Goal: Information Seeking & Learning: Learn about a topic

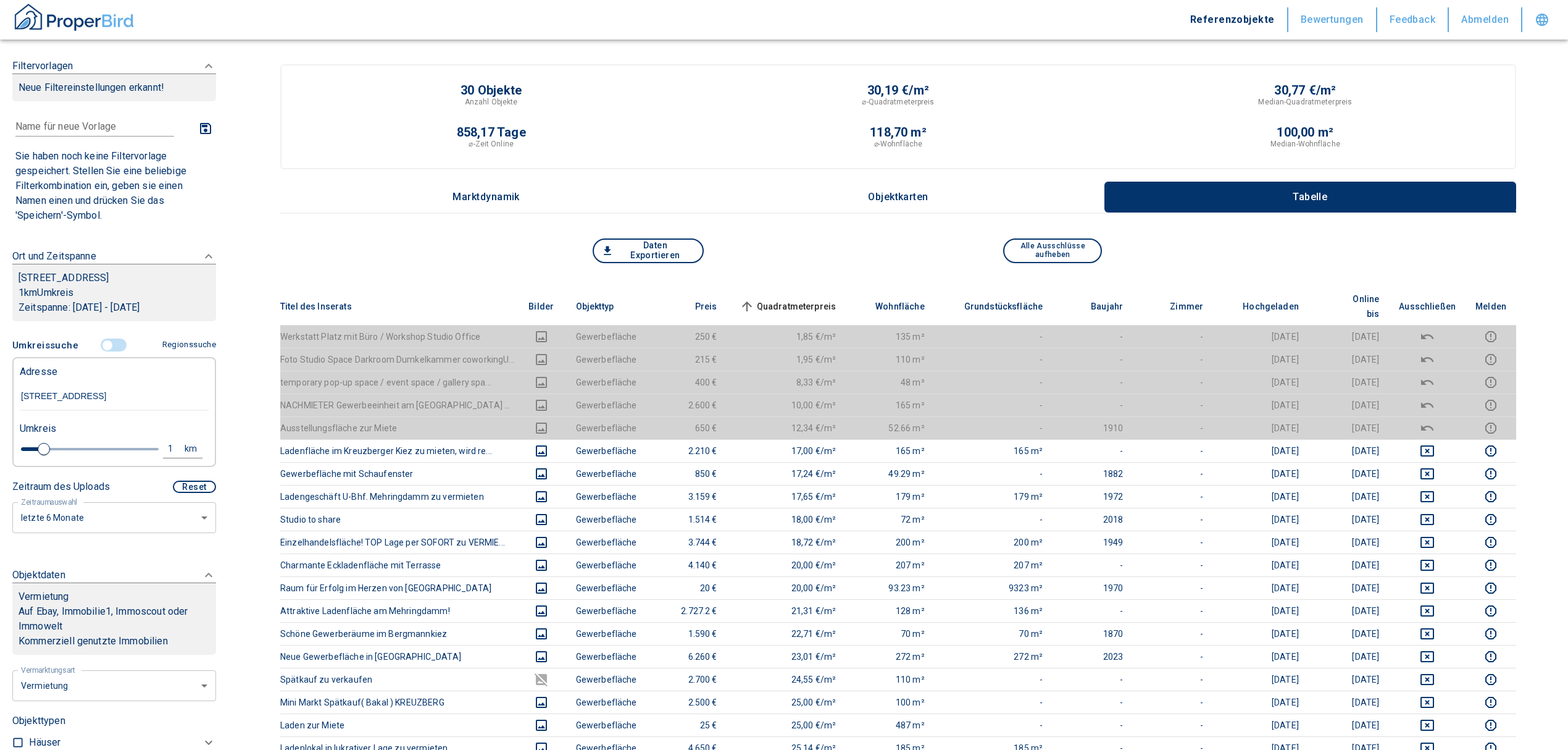
click at [104, 352] on input "controlled" at bounding box center [107, 345] width 37 height 14
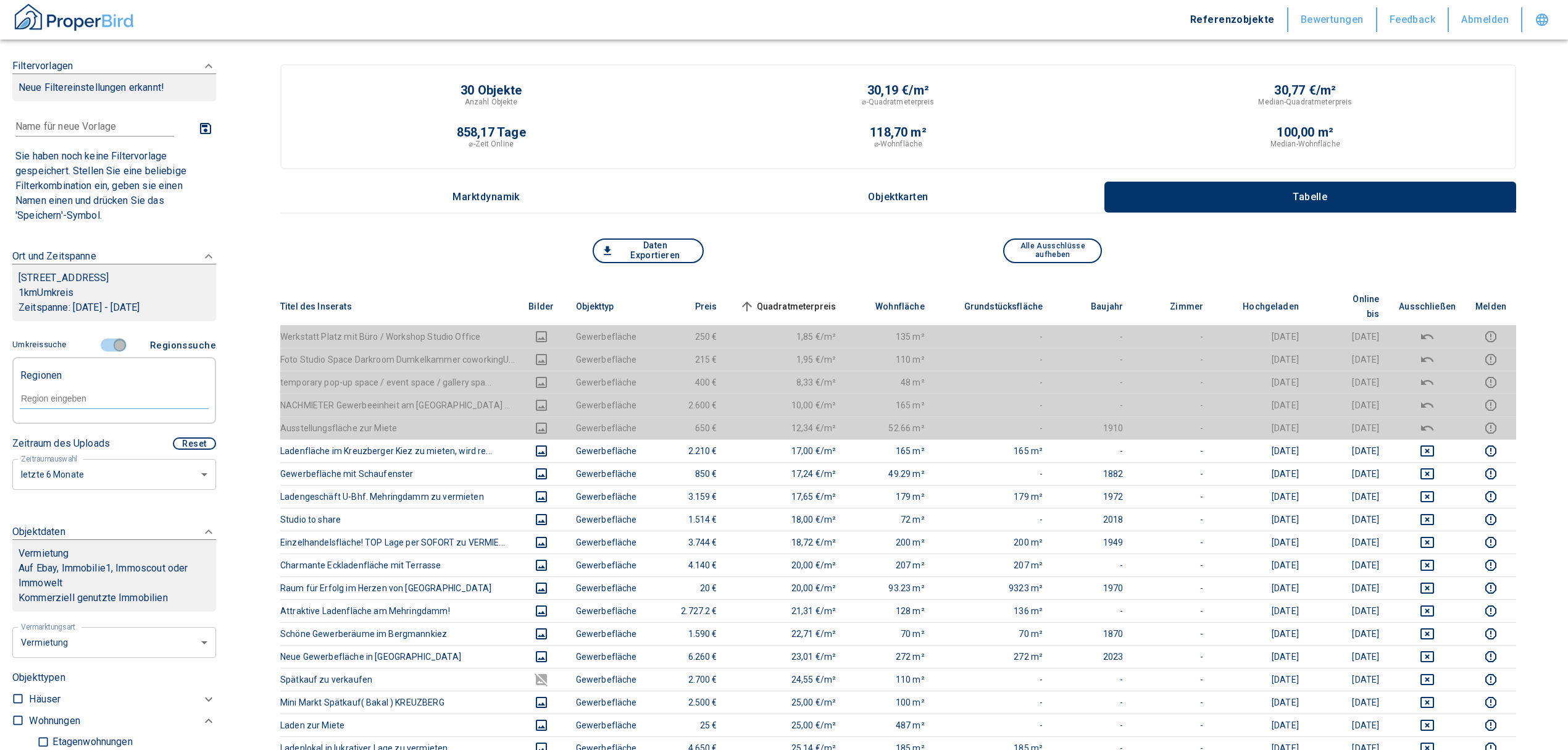
click at [104, 352] on input "controlled" at bounding box center [119, 345] width 37 height 14
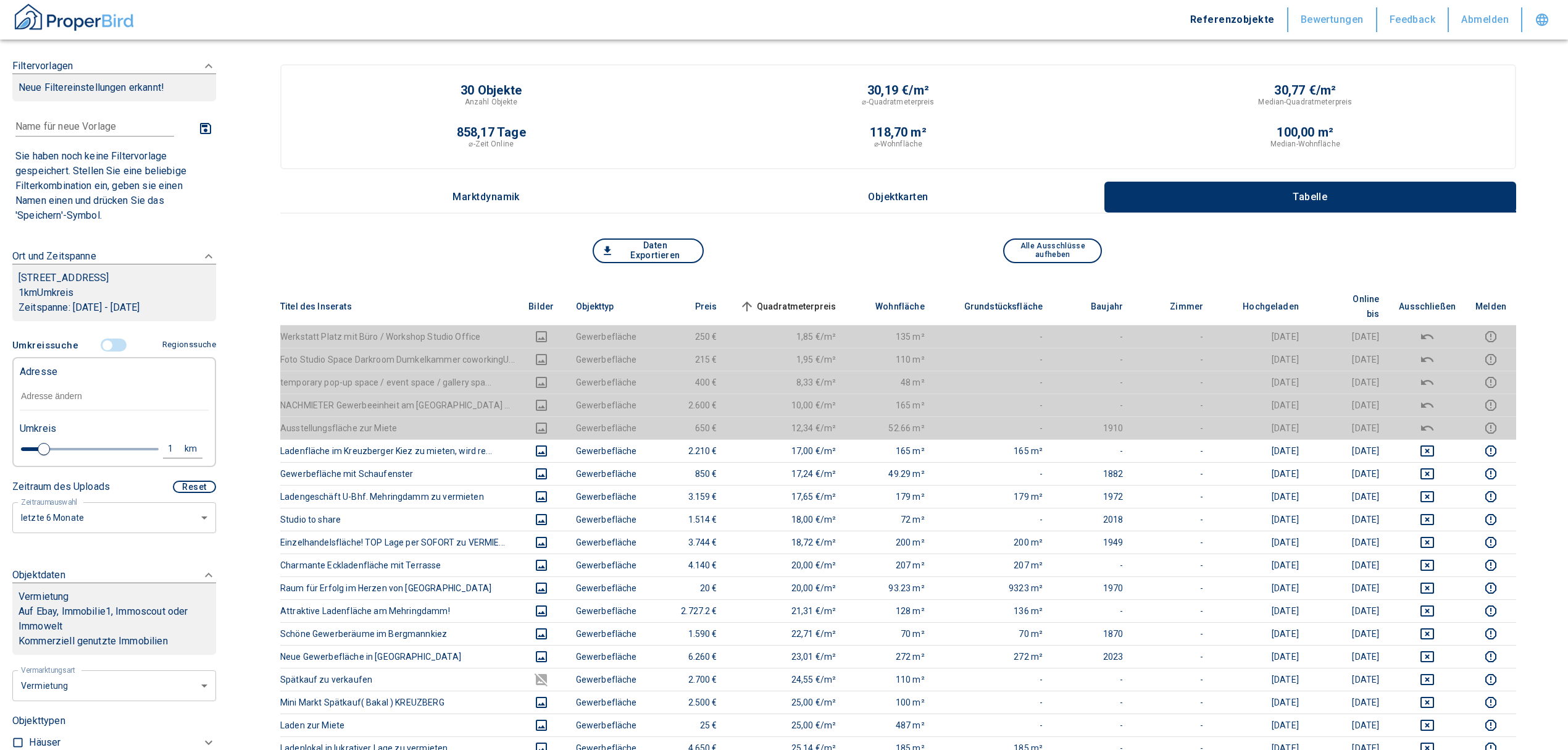
click at [69, 411] on input "text" at bounding box center [114, 397] width 189 height 29
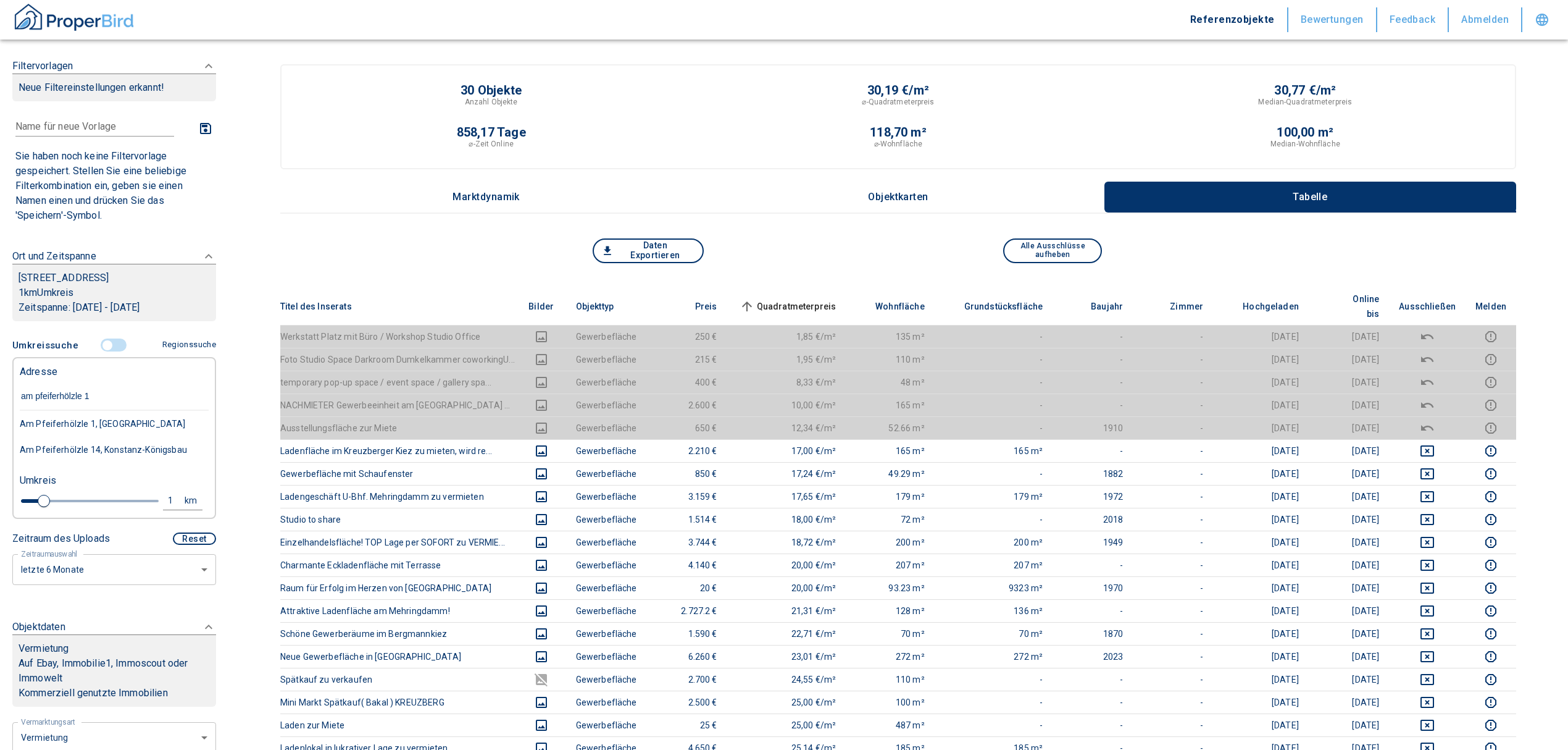
type input "am pfeiferhölzle 14"
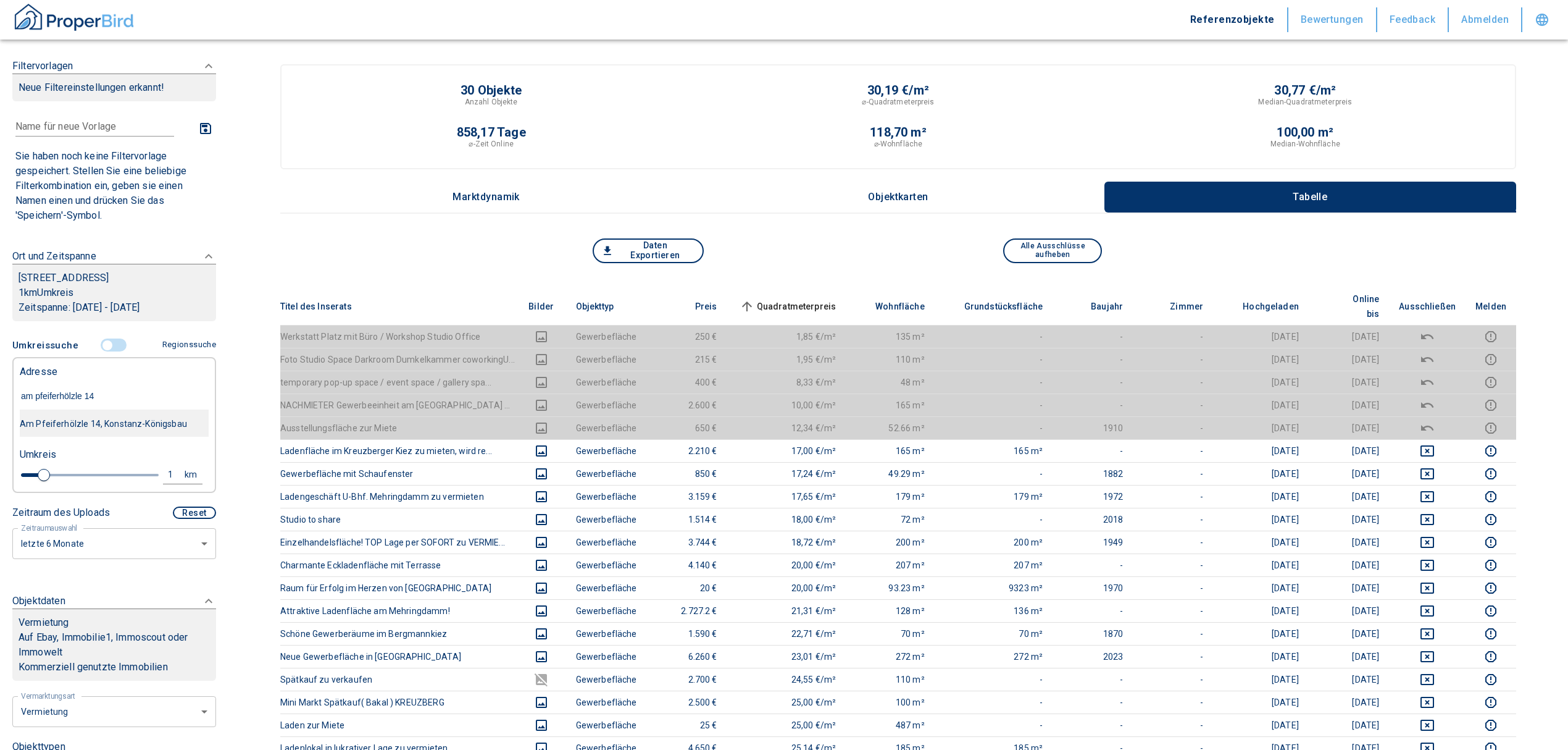
click at [107, 430] on div "Am Pfeiferhölzle 14, Konstanz-Königsbau" at bounding box center [114, 424] width 189 height 26
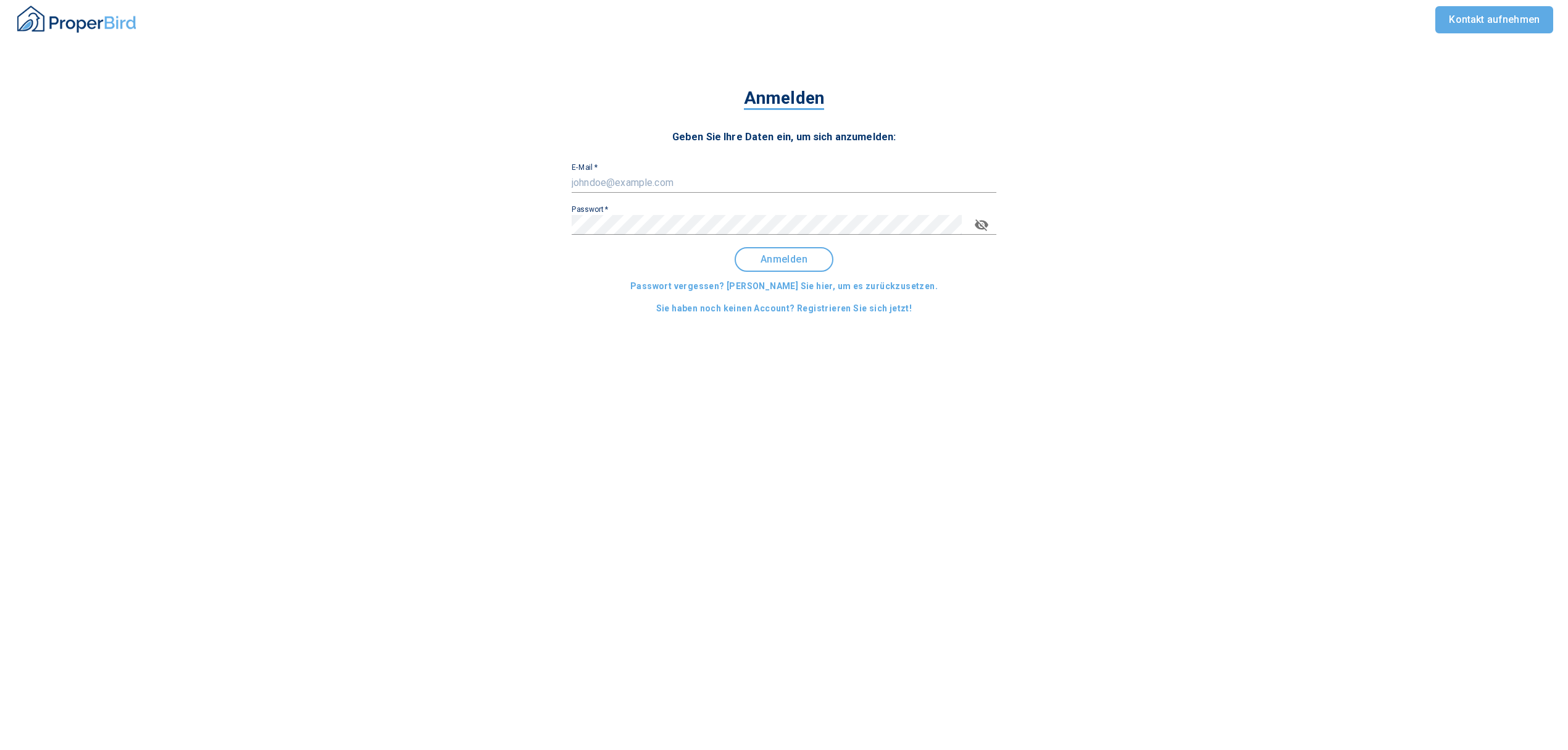
click at [659, 183] on input "E-Mail   *" at bounding box center [784, 182] width 425 height 20
type input "[EMAIL_ADDRESS][DOMAIN_NAME]"
click at [789, 260] on span "Anmelden" at bounding box center [784, 259] width 77 height 11
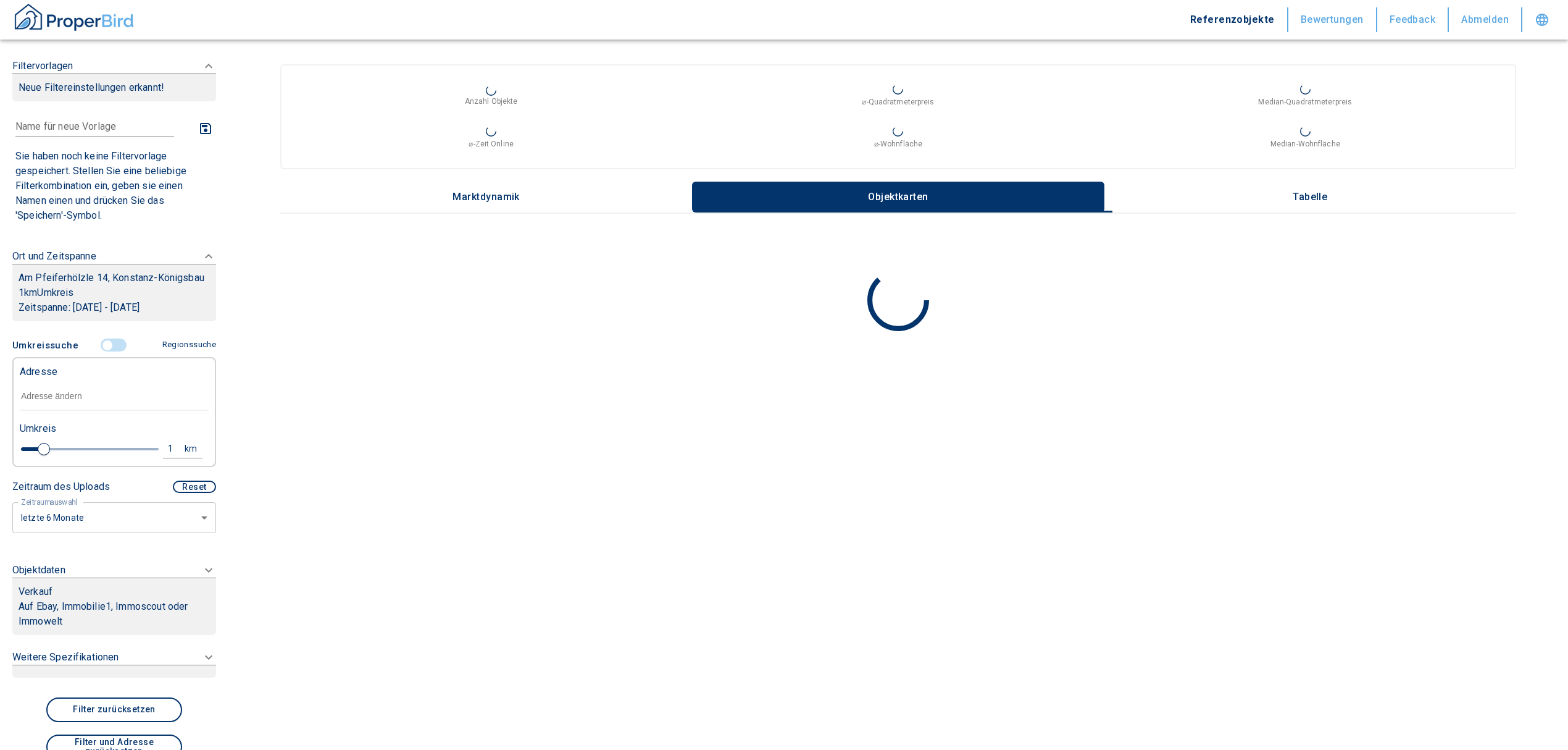
type input "2020"
click at [110, 411] on input "text" at bounding box center [114, 397] width 189 height 29
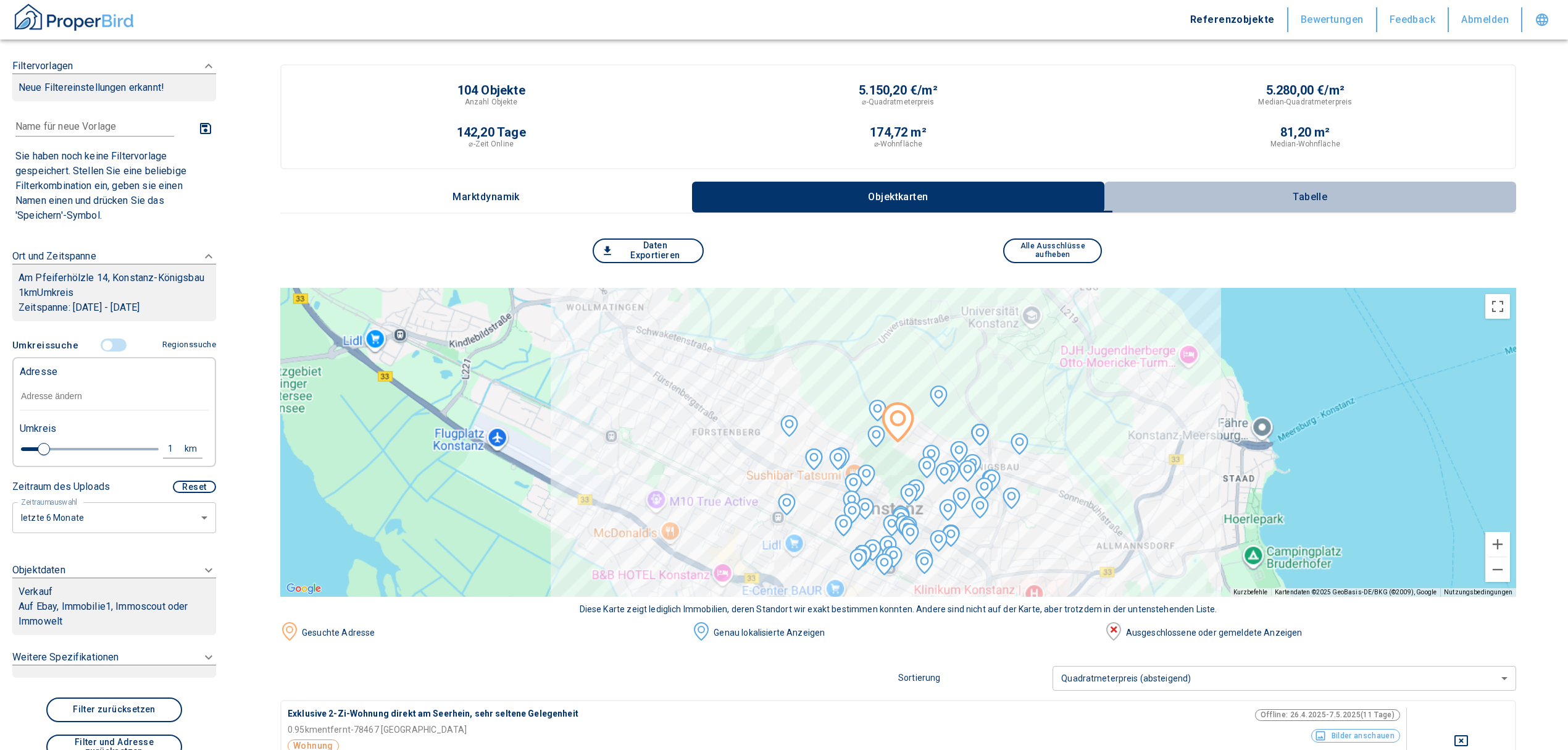
click at [1307, 195] on p "Tabelle" at bounding box center [1310, 197] width 62 height 11
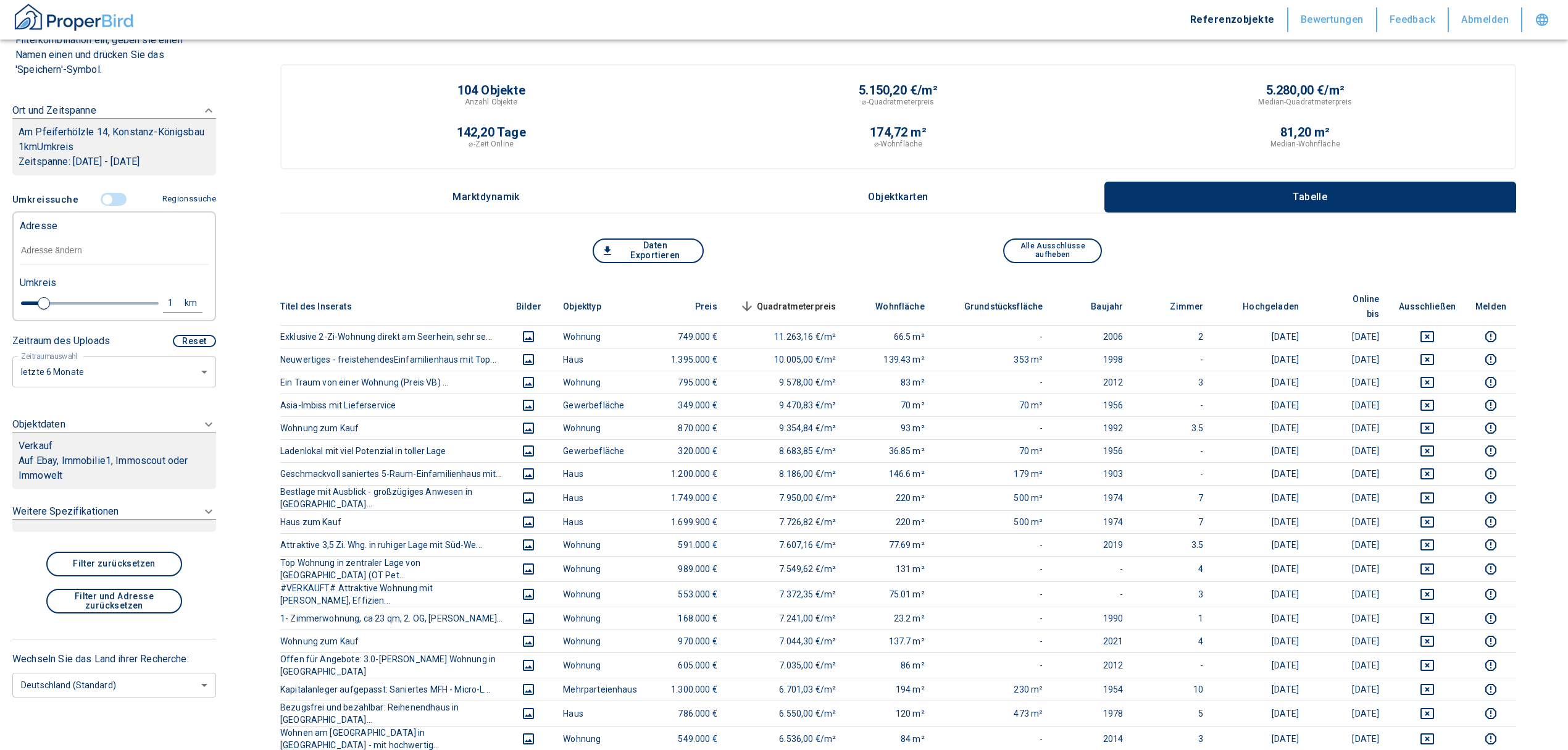
click at [105, 450] on div "Verkauf" at bounding box center [114, 446] width 192 height 15
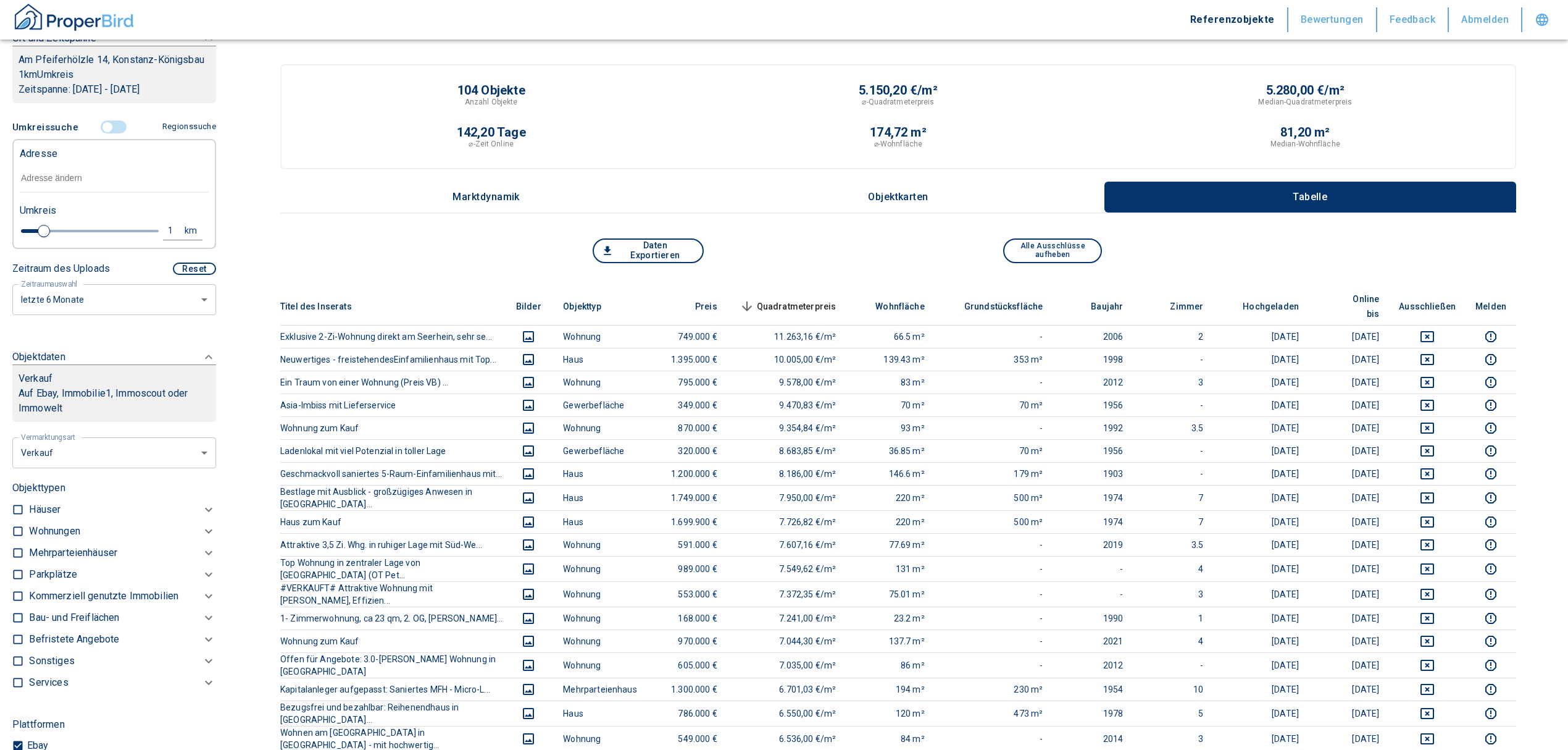
scroll to position [214, 0]
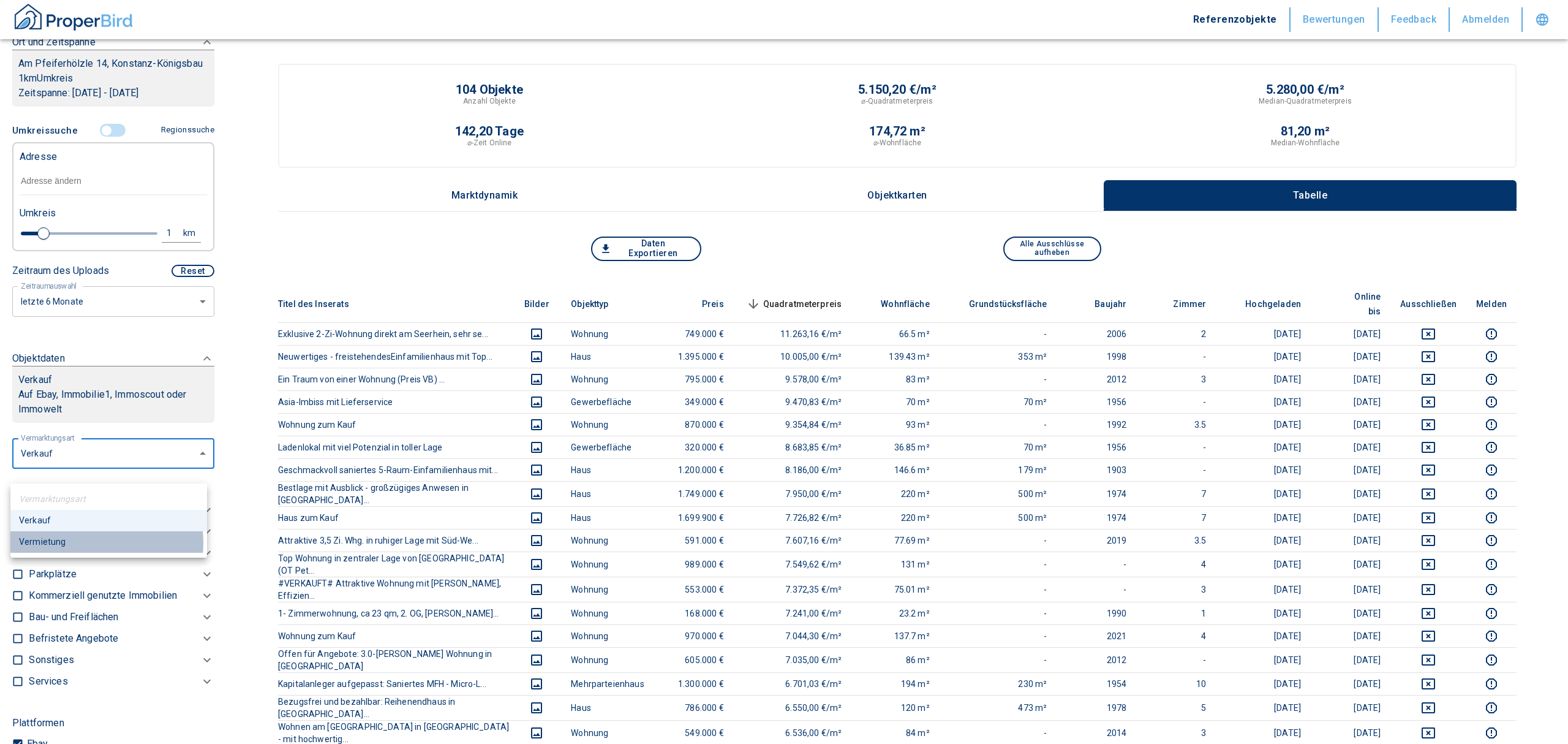
click at [77, 543] on li "Vermietung" at bounding box center [109, 542] width 196 height 21
type input "rent"
type input "2020"
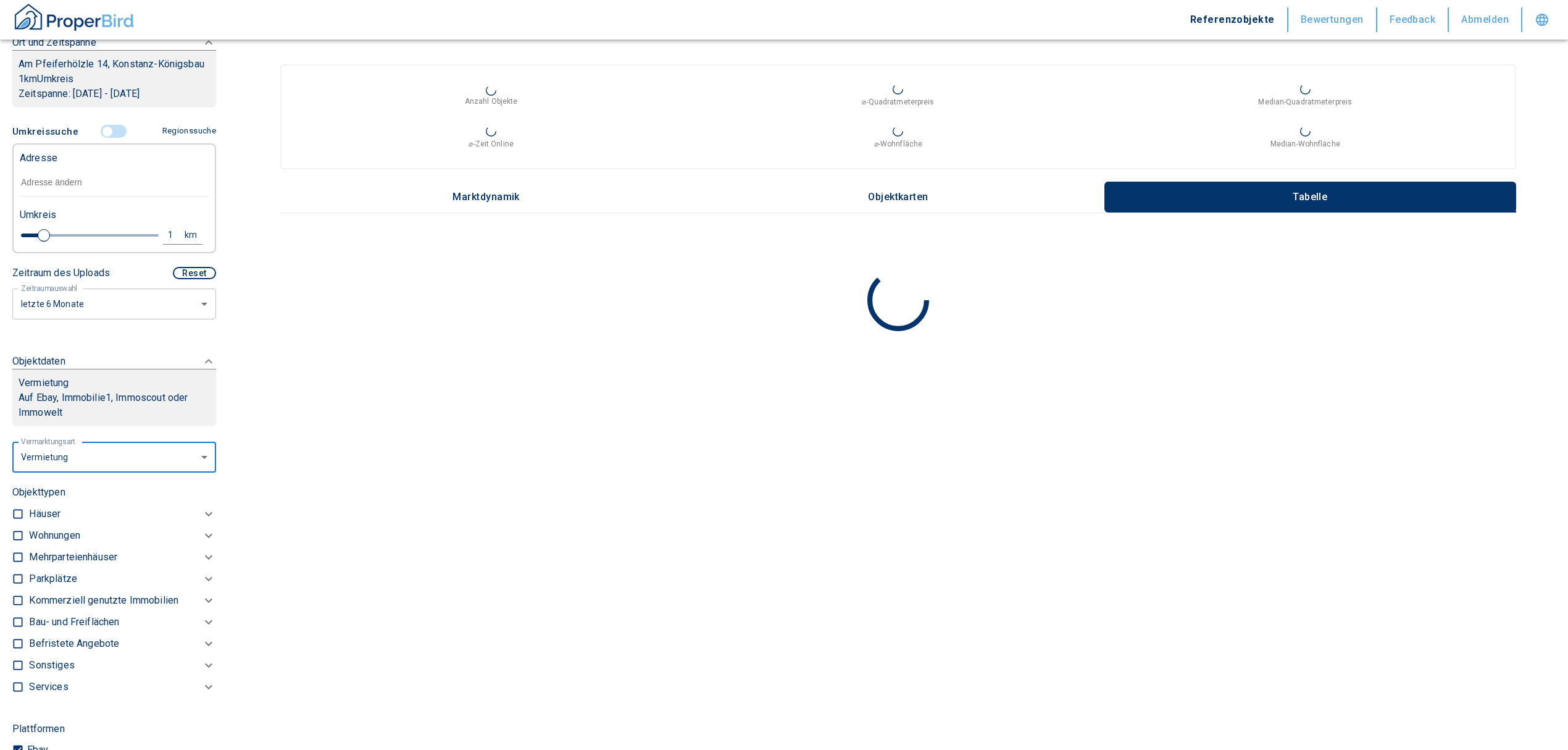
click at [20, 541] on input "checkbox" at bounding box center [18, 535] width 12 height 12
checkbox input "true"
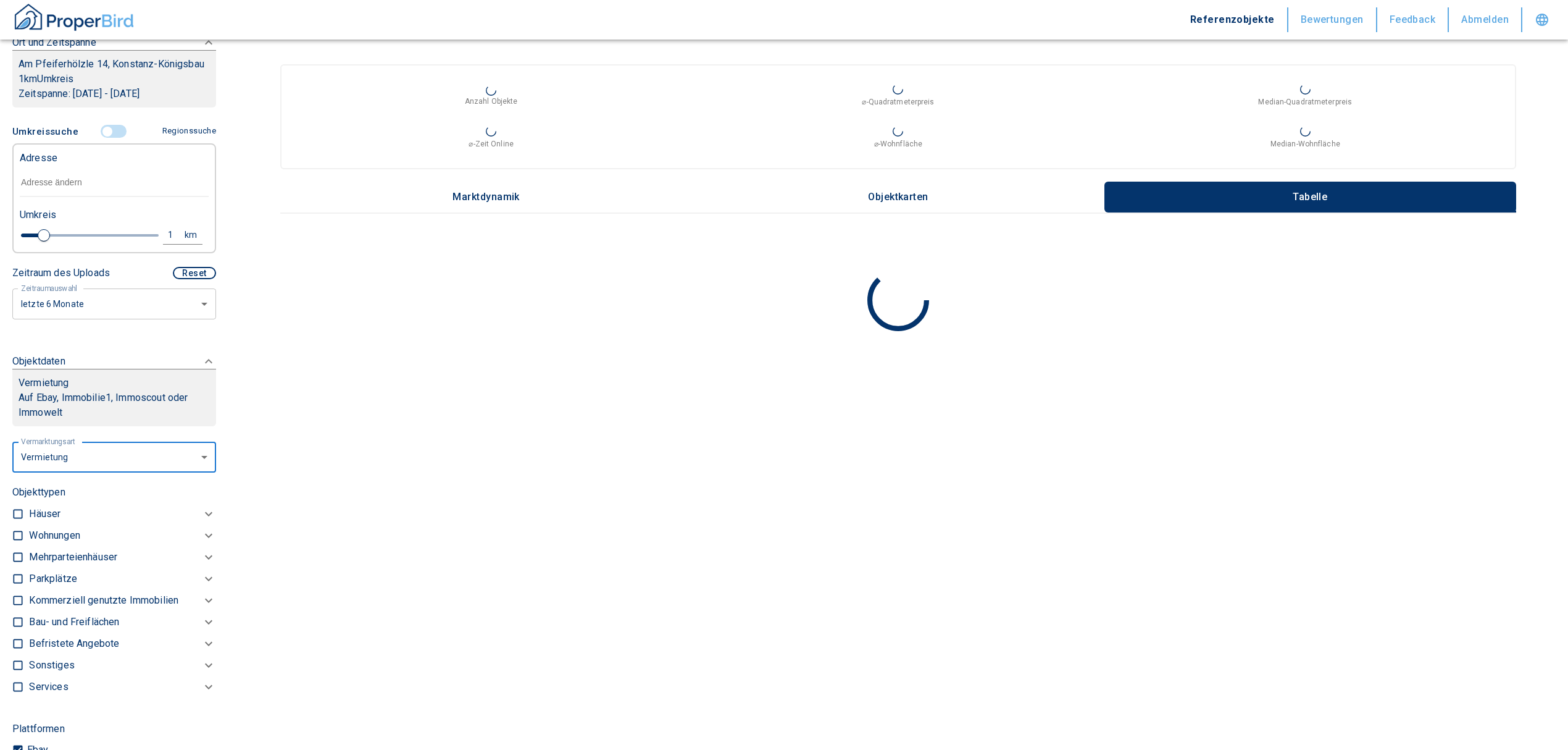
checkbox input "true"
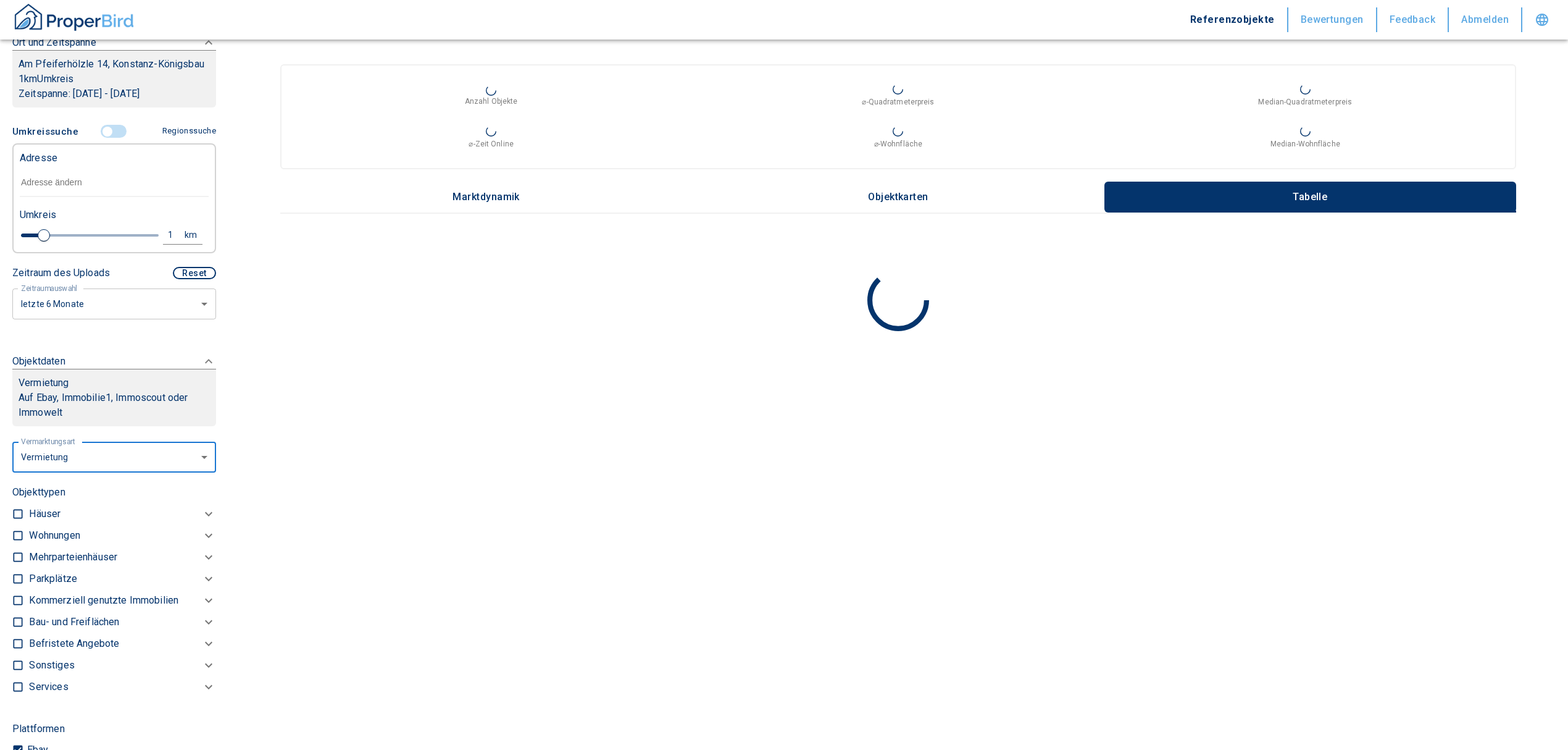
type input "2020"
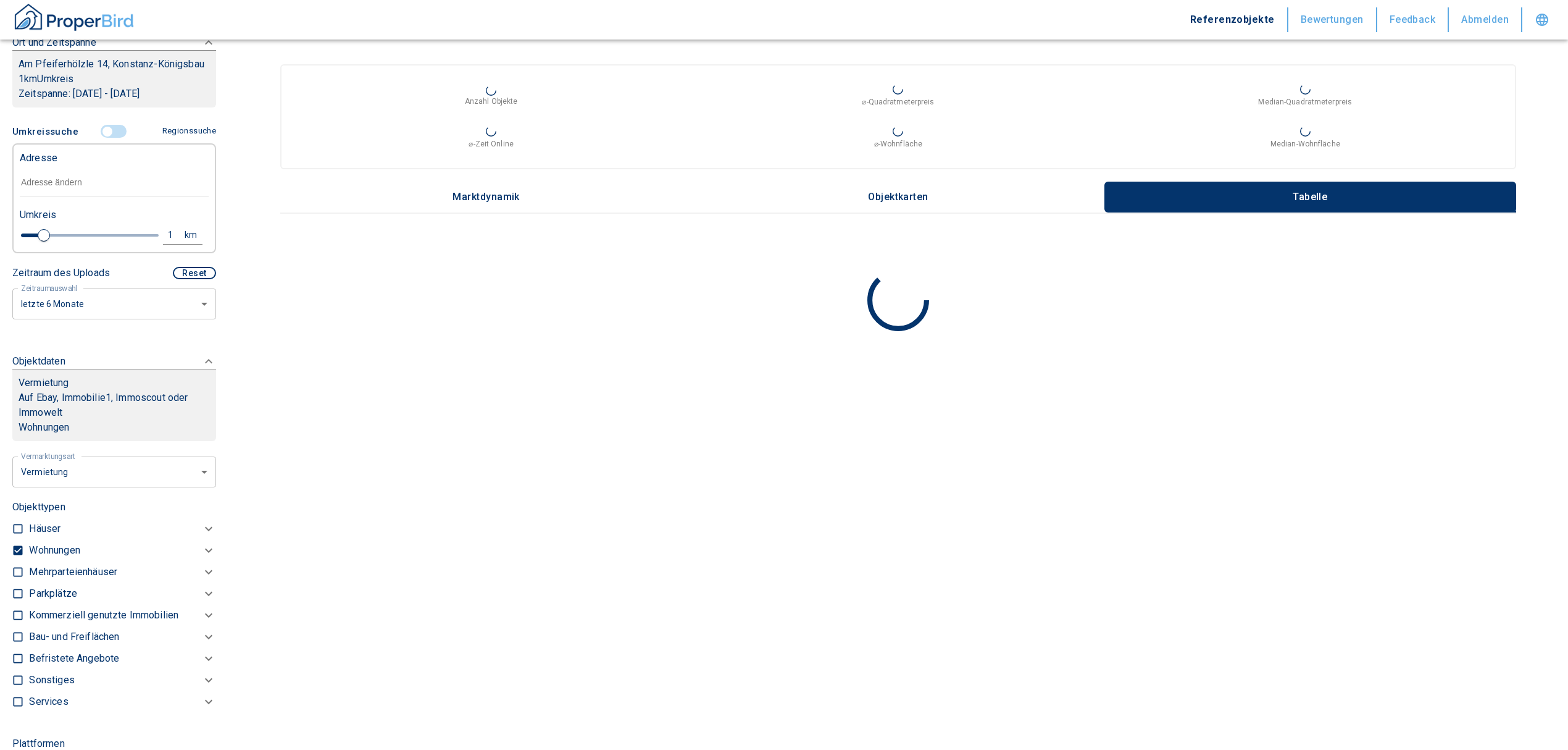
click at [50, 536] on p "Häuser" at bounding box center [45, 528] width 31 height 15
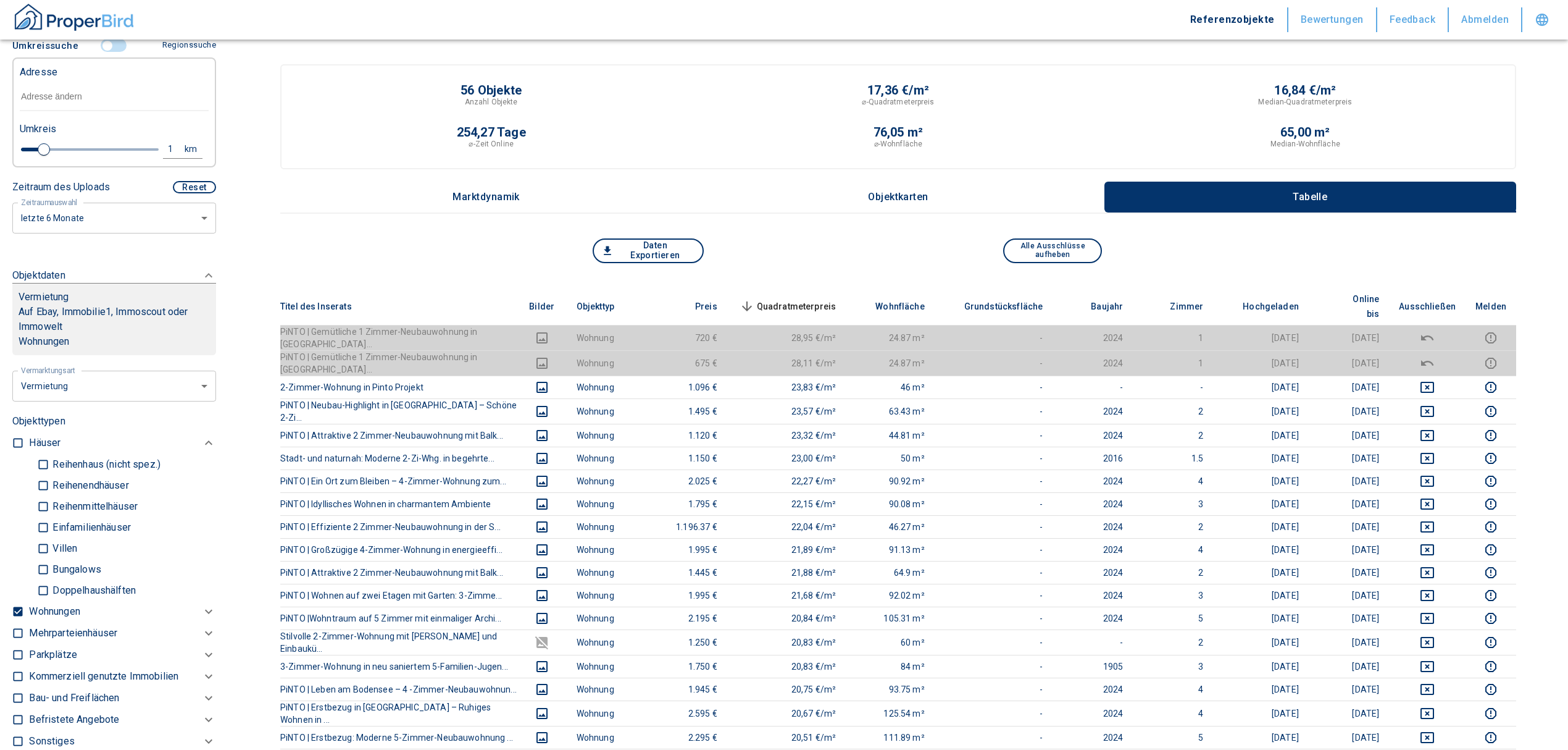
scroll to position [296, 0]
click at [74, 622] on p "Wohnungen" at bounding box center [55, 614] width 51 height 15
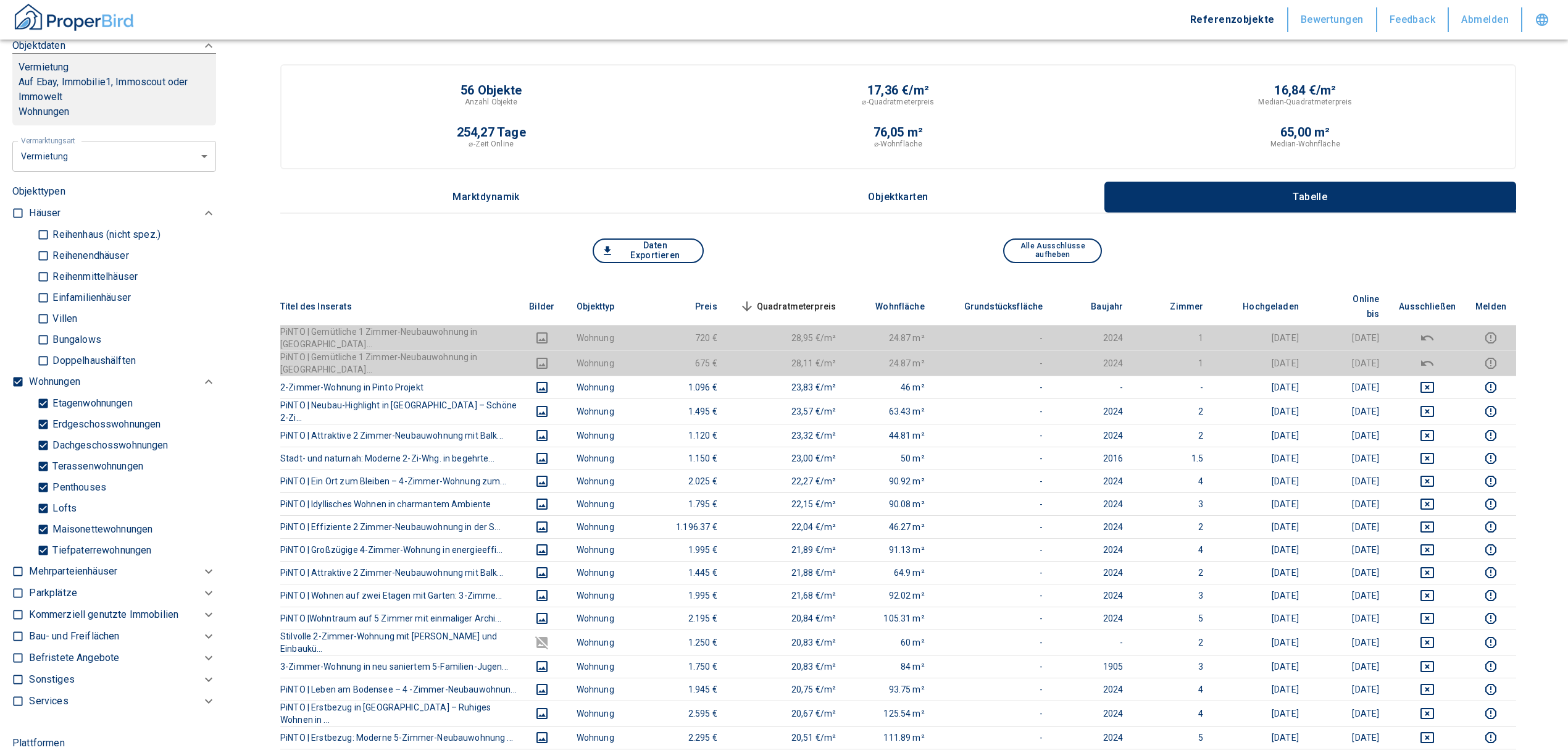
scroll to position [543, 0]
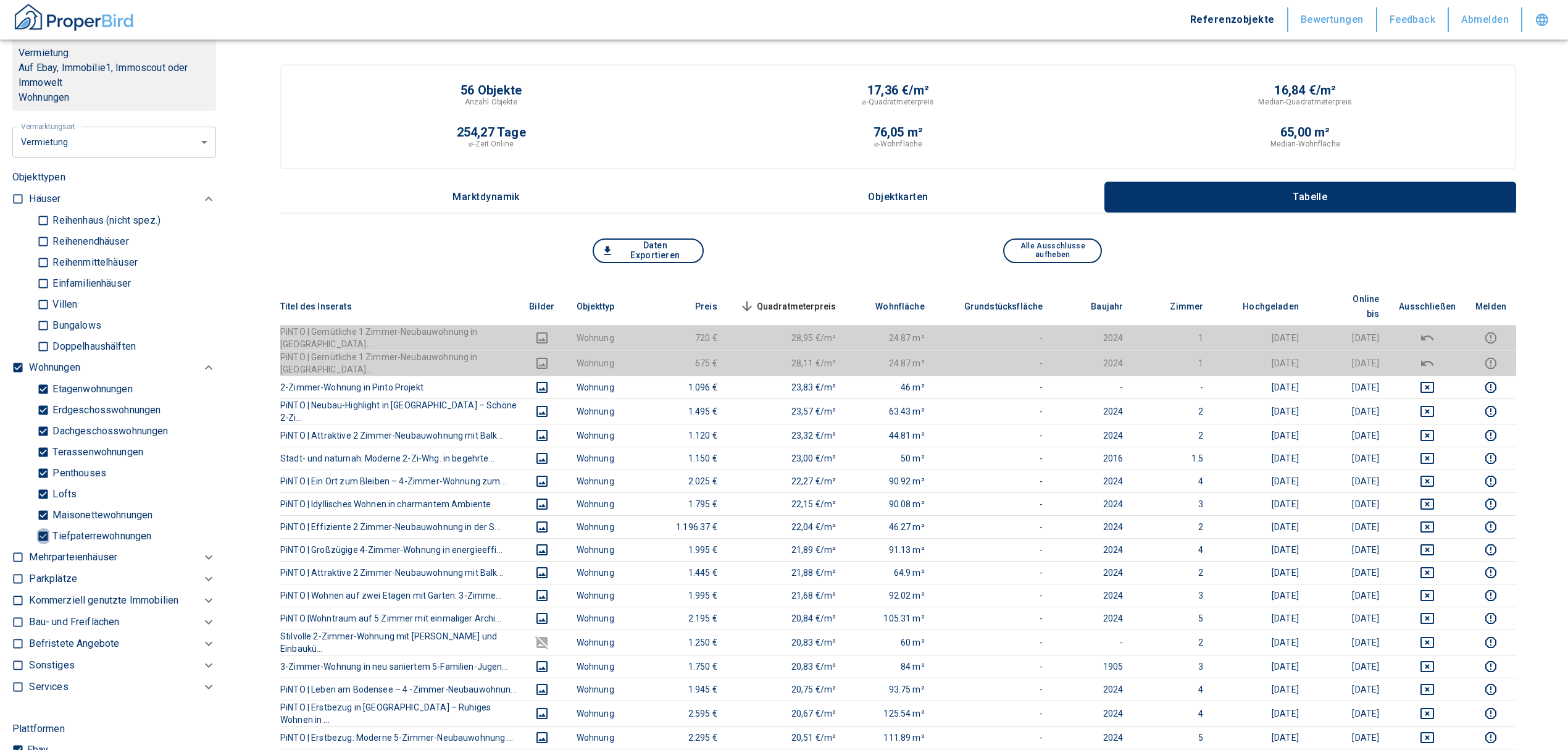
click at [40, 547] on input "Tiefpaterrewohnungen" at bounding box center [43, 536] width 12 height 22
checkbox input "false"
type input "2020"
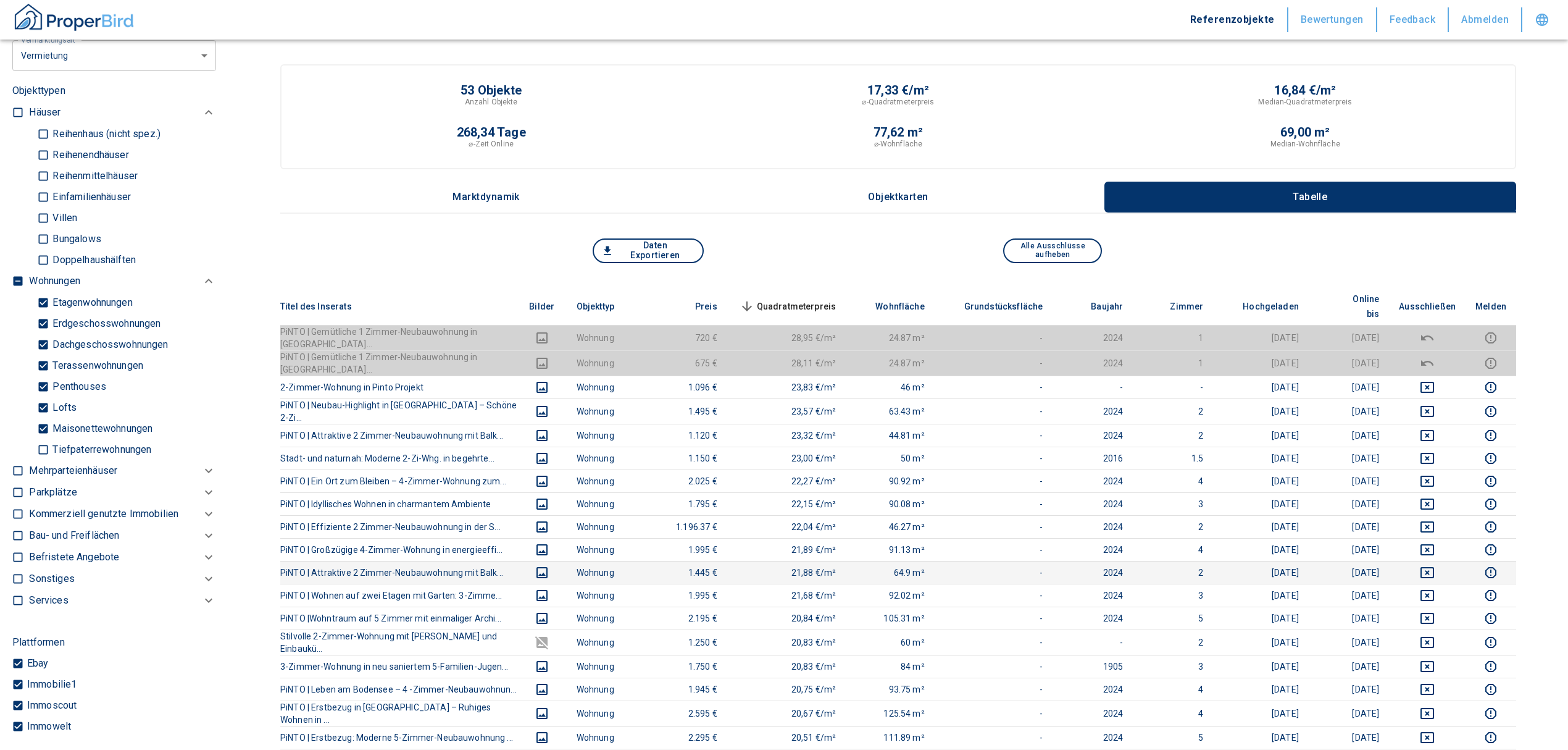
scroll to position [626, 0]
click at [818, 289] on th "Quadratmeterpreis sorted descending" at bounding box center [787, 307] width 119 height 38
click at [823, 299] on span "Quadratmeterpreis sorted descending" at bounding box center [787, 306] width 100 height 15
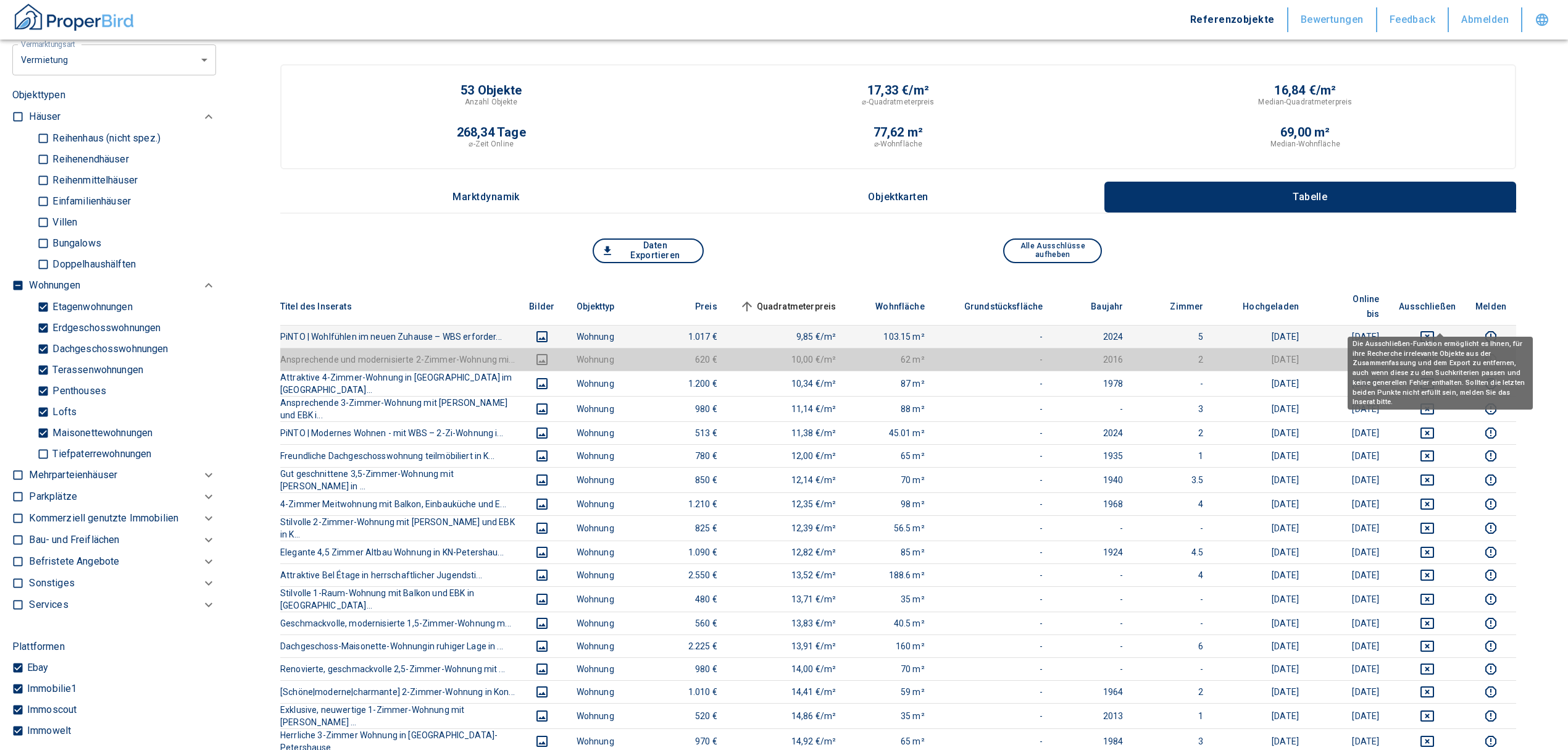
click at [1435, 329] on icon "deselect this listing" at bounding box center [1427, 336] width 15 height 15
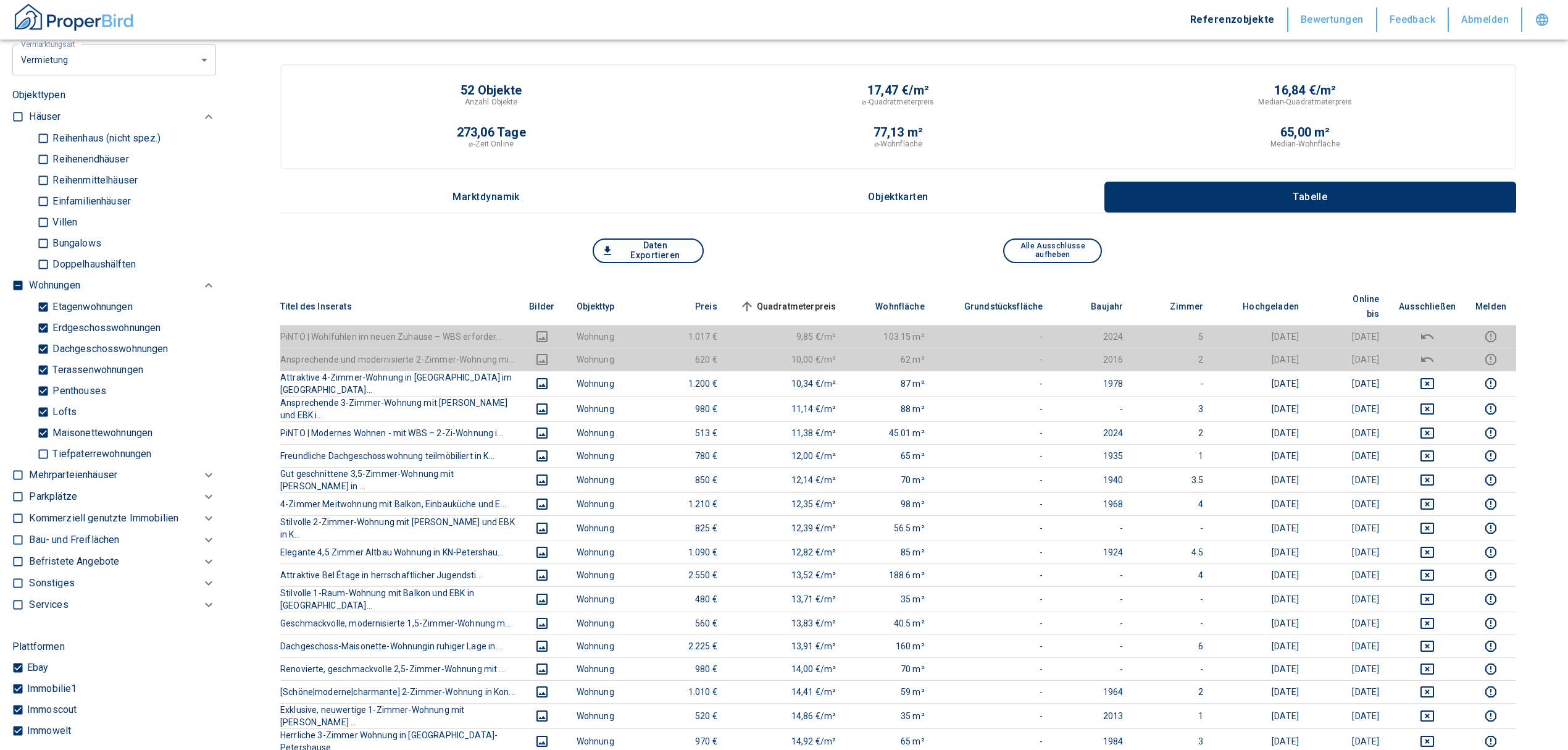
click at [835, 299] on span "Quadratmeterpreis sorted ascending" at bounding box center [787, 306] width 100 height 15
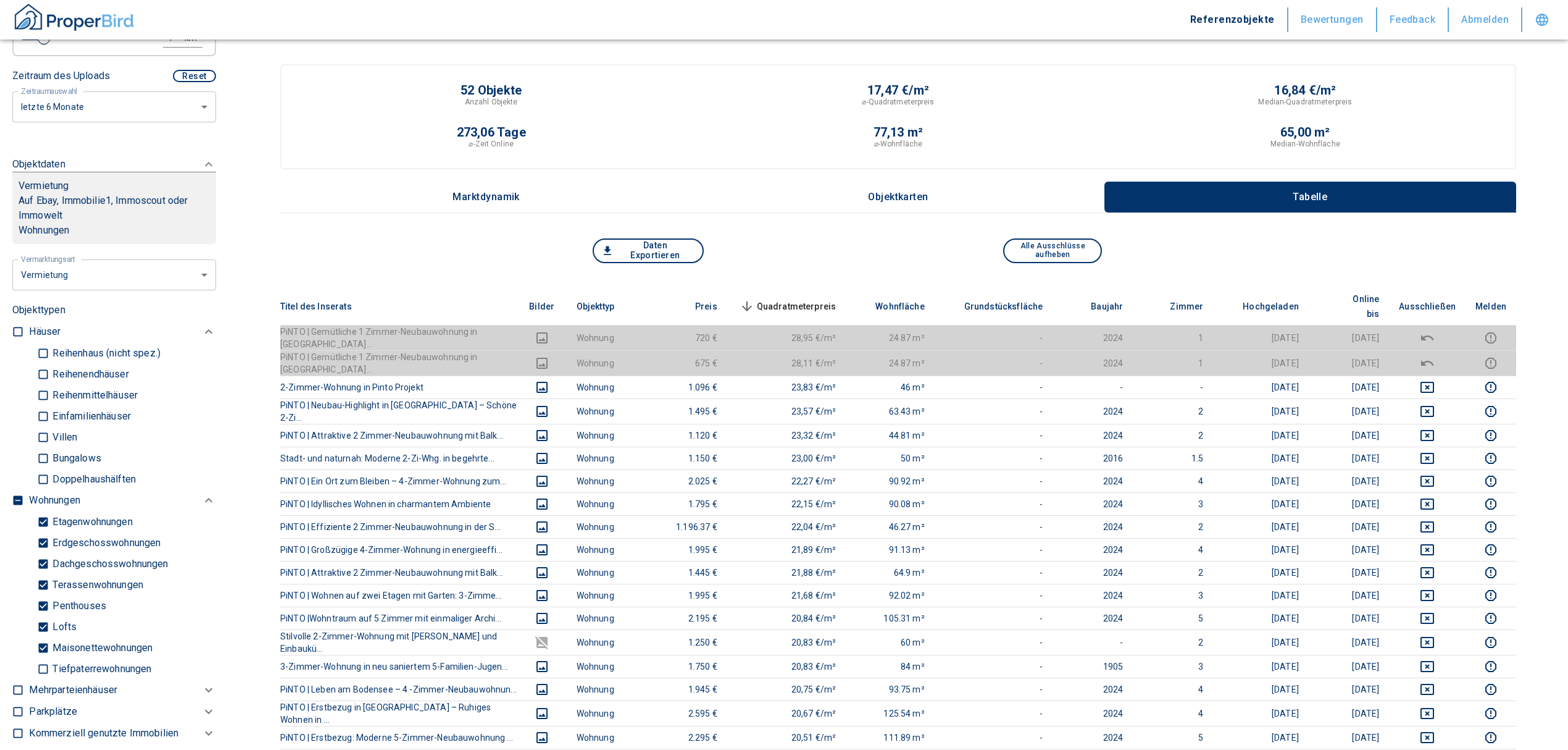
scroll to position [296, 0]
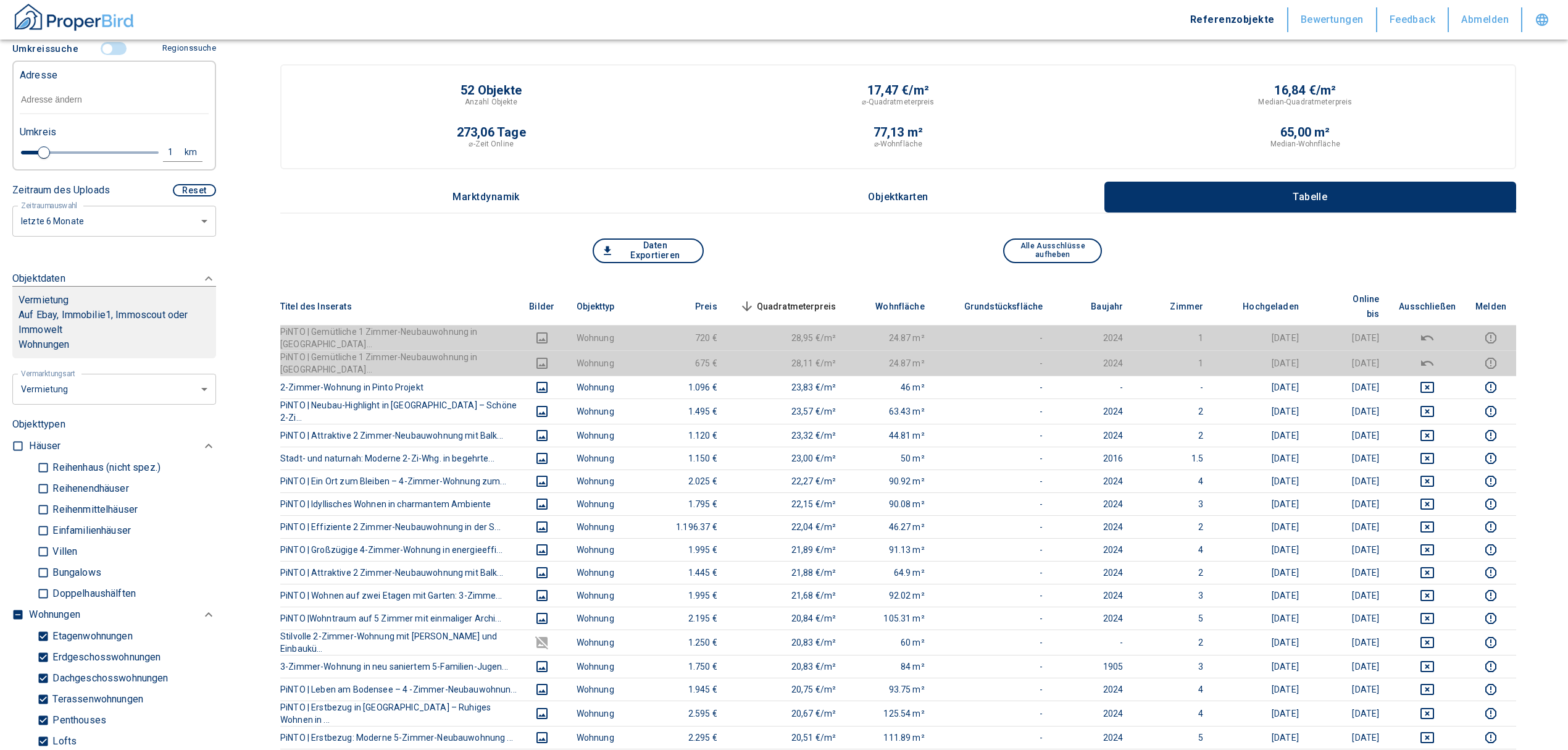
click at [798, 299] on span "Quadratmeterpreis sorted descending" at bounding box center [787, 306] width 100 height 15
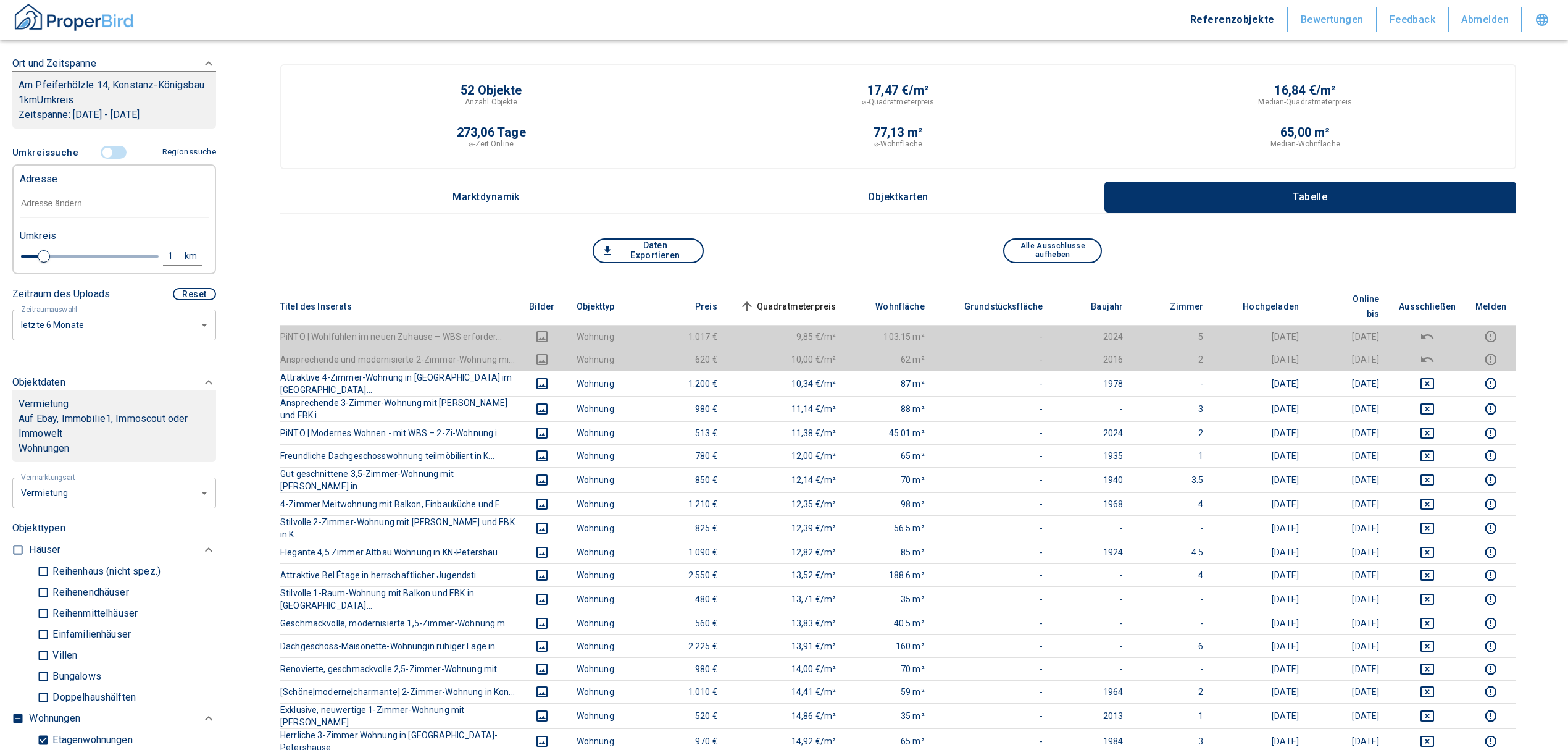
scroll to position [50, 0]
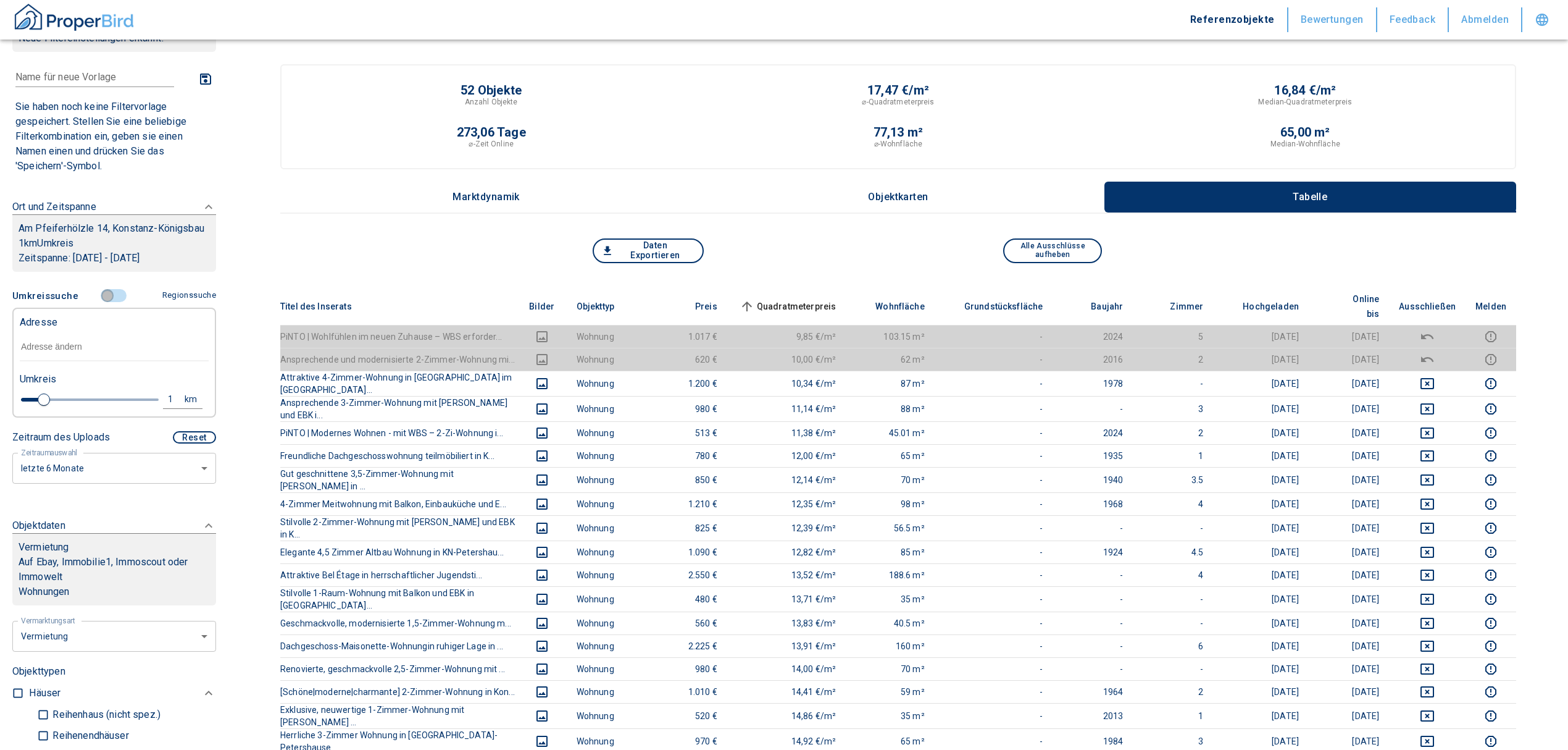
click at [105, 302] on input "controlled" at bounding box center [107, 296] width 37 height 14
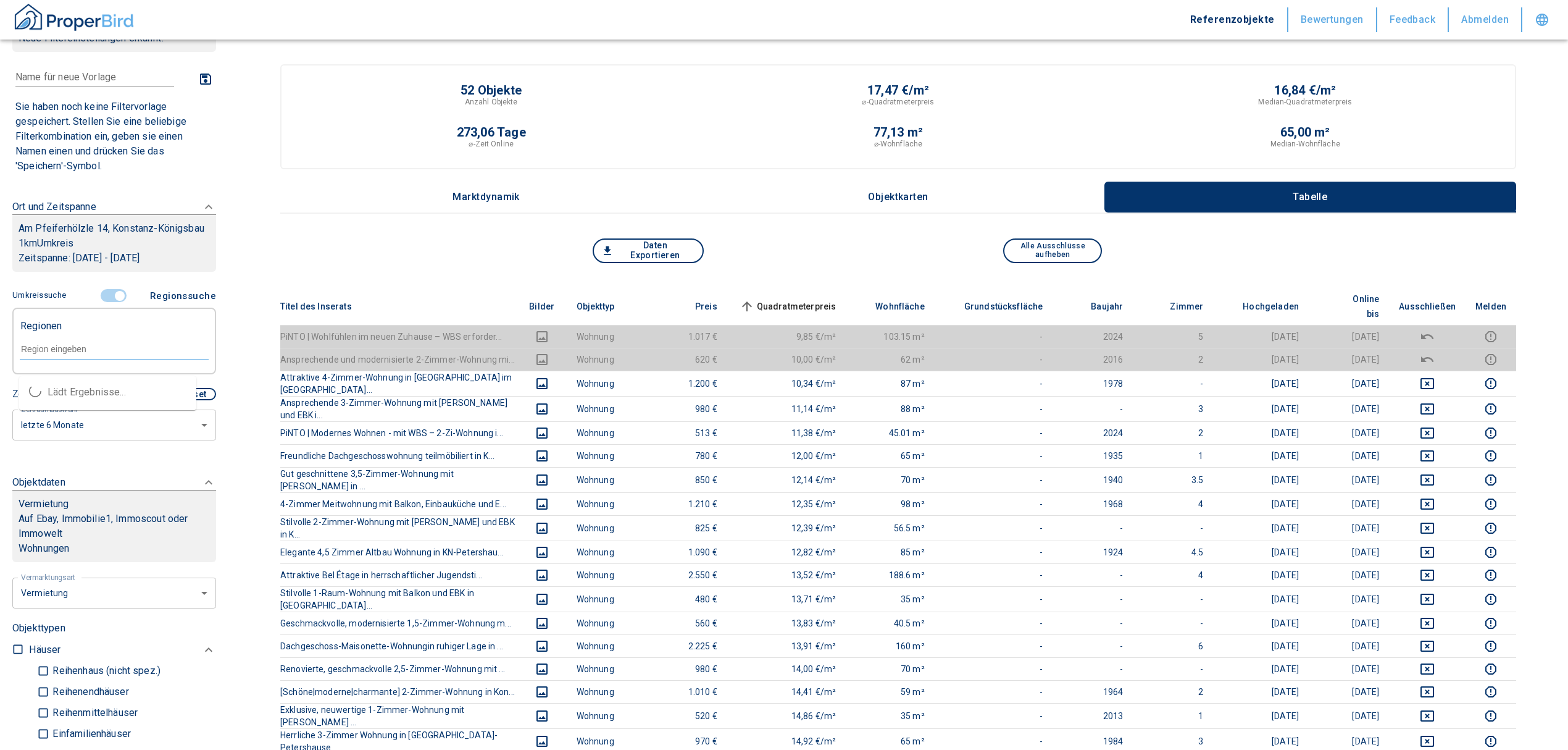
click at [72, 354] on input "text" at bounding box center [114, 349] width 189 height 11
type input "am pfeiferhölzle 14"
click at [112, 302] on input "controlled" at bounding box center [119, 296] width 37 height 14
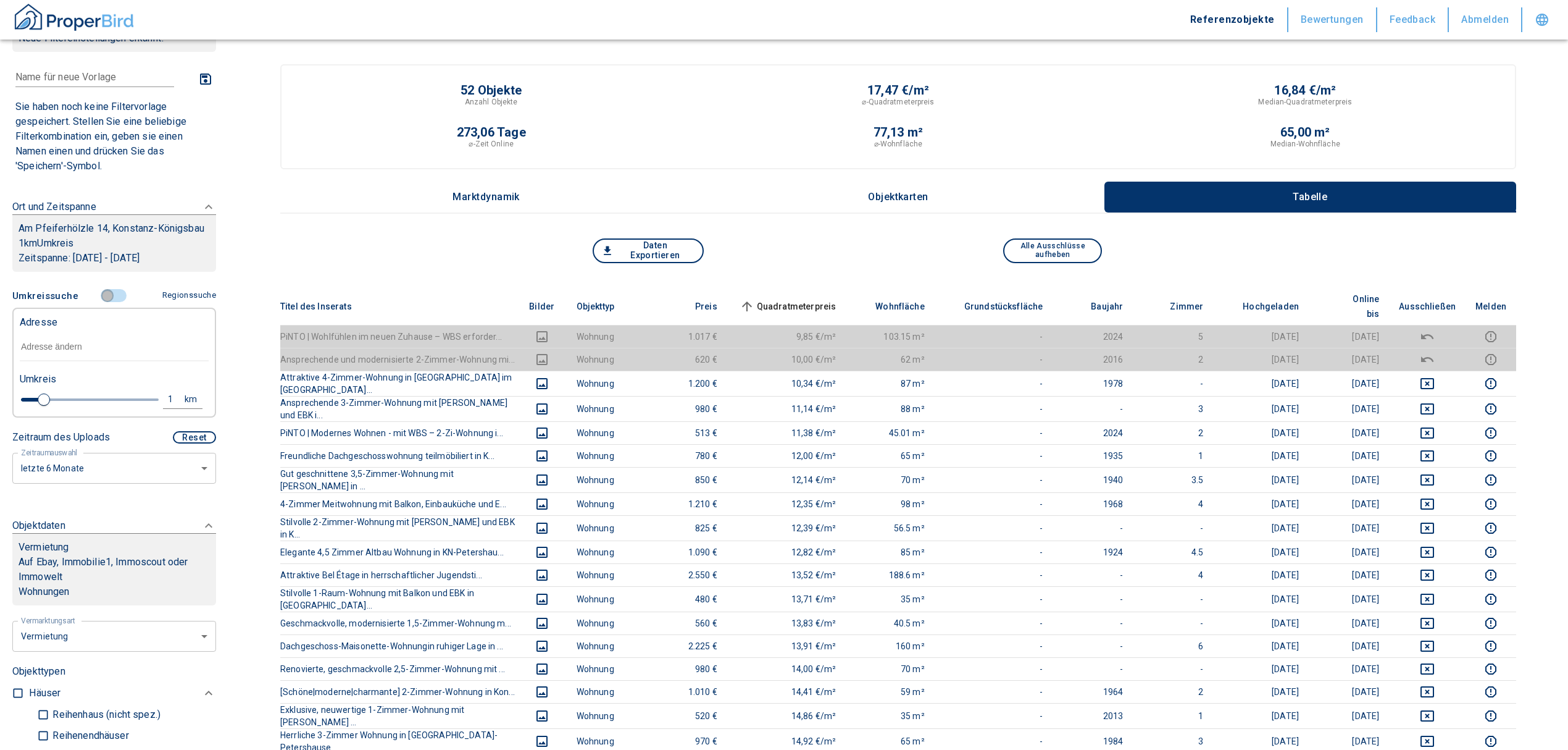
click at [100, 302] on input "controlled" at bounding box center [107, 296] width 37 height 14
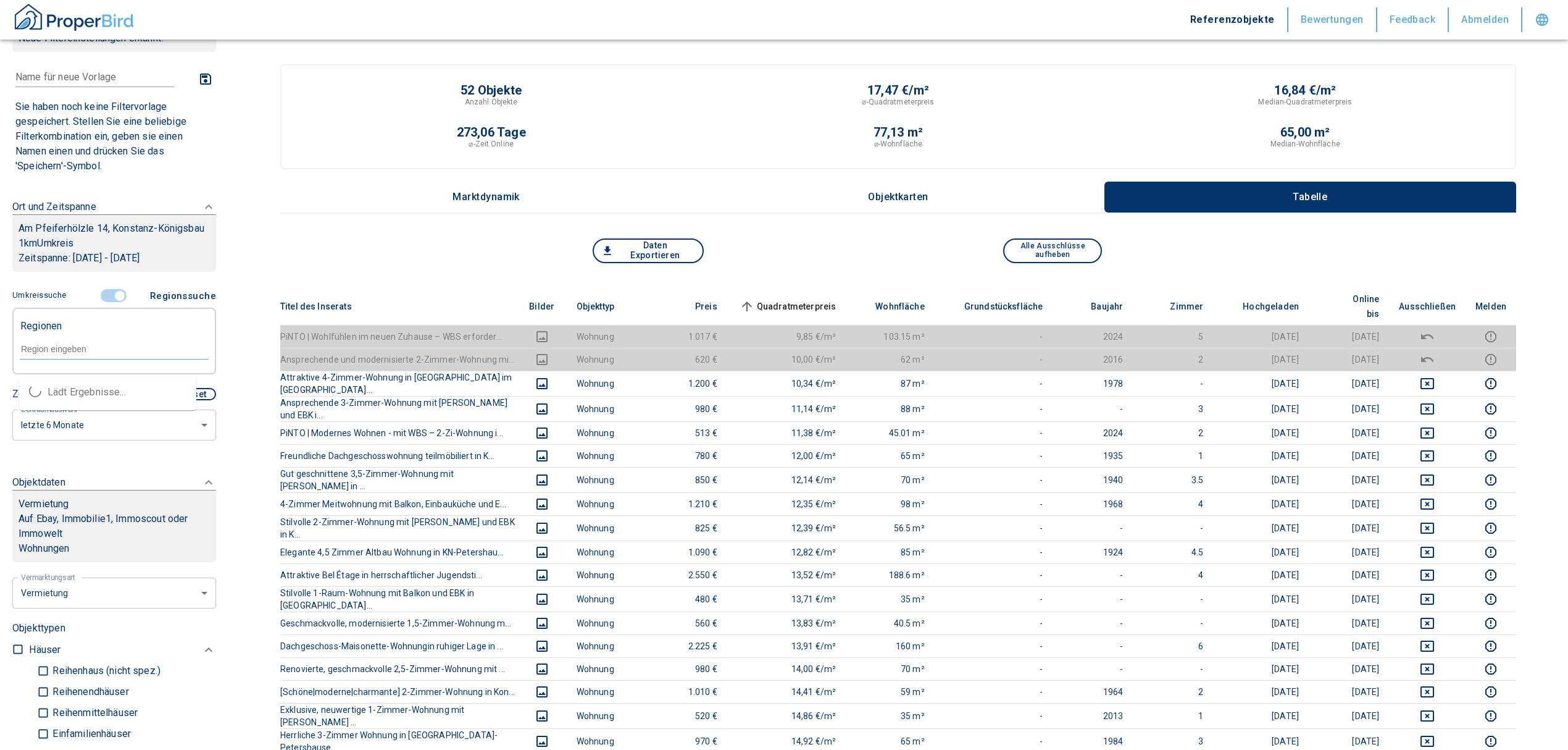
click at [95, 354] on input "text" at bounding box center [114, 349] width 189 height 11
type input "8"
click at [91, 392] on li "78464 [GEOGRAPHIC_DATA]" at bounding box center [107, 392] width 177 height 22
type input "78464"
type input "2020"
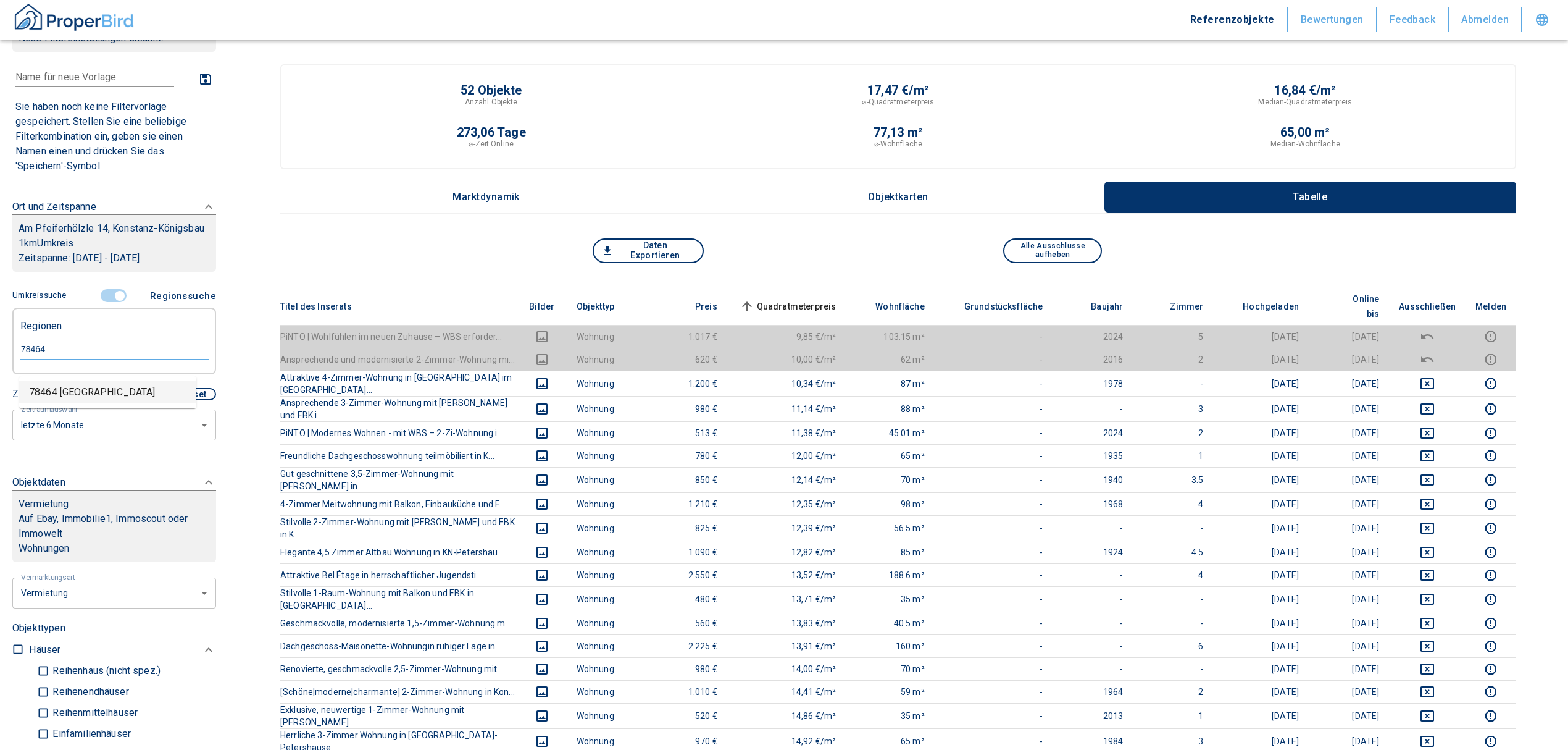
type input "78464 [GEOGRAPHIC_DATA]"
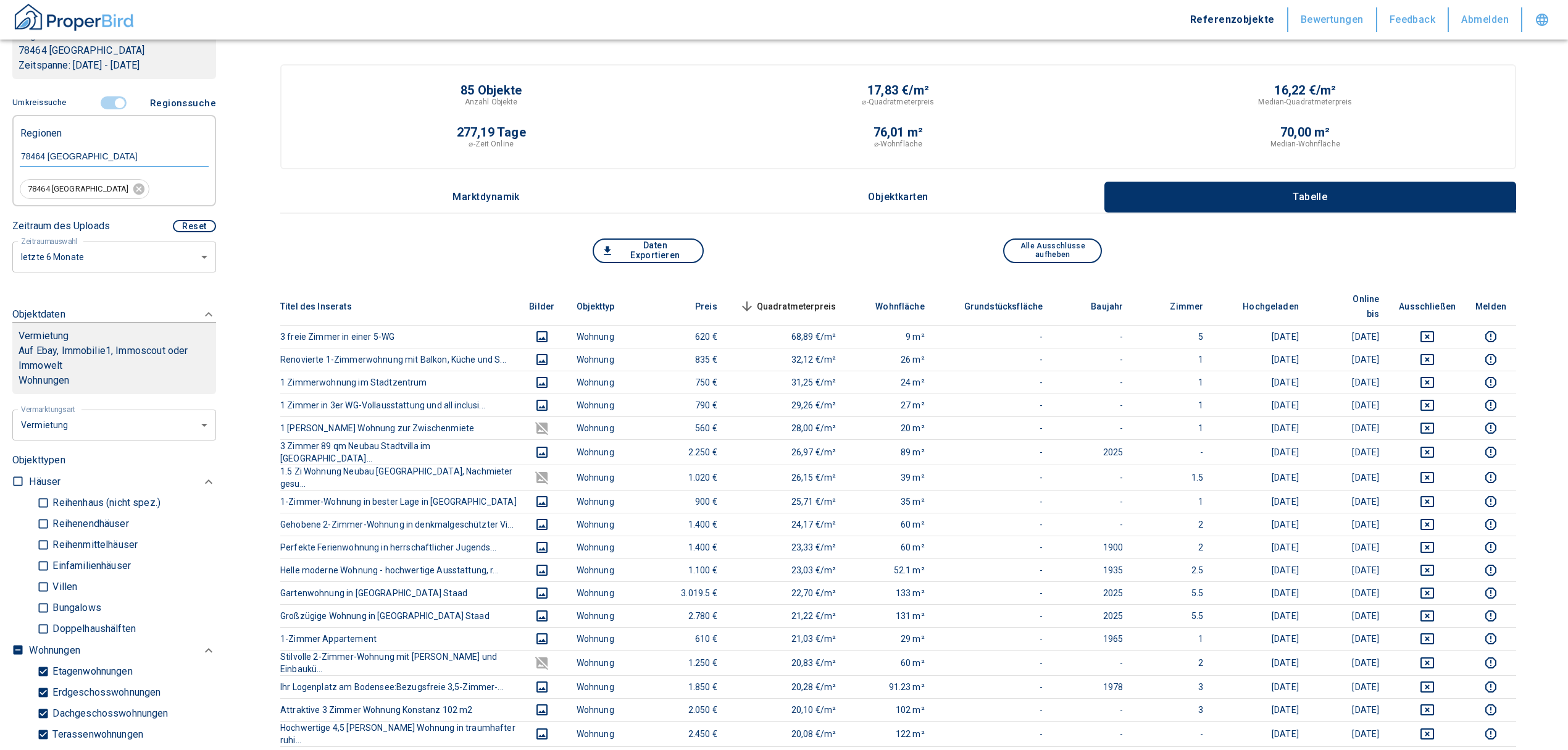
scroll to position [214, 0]
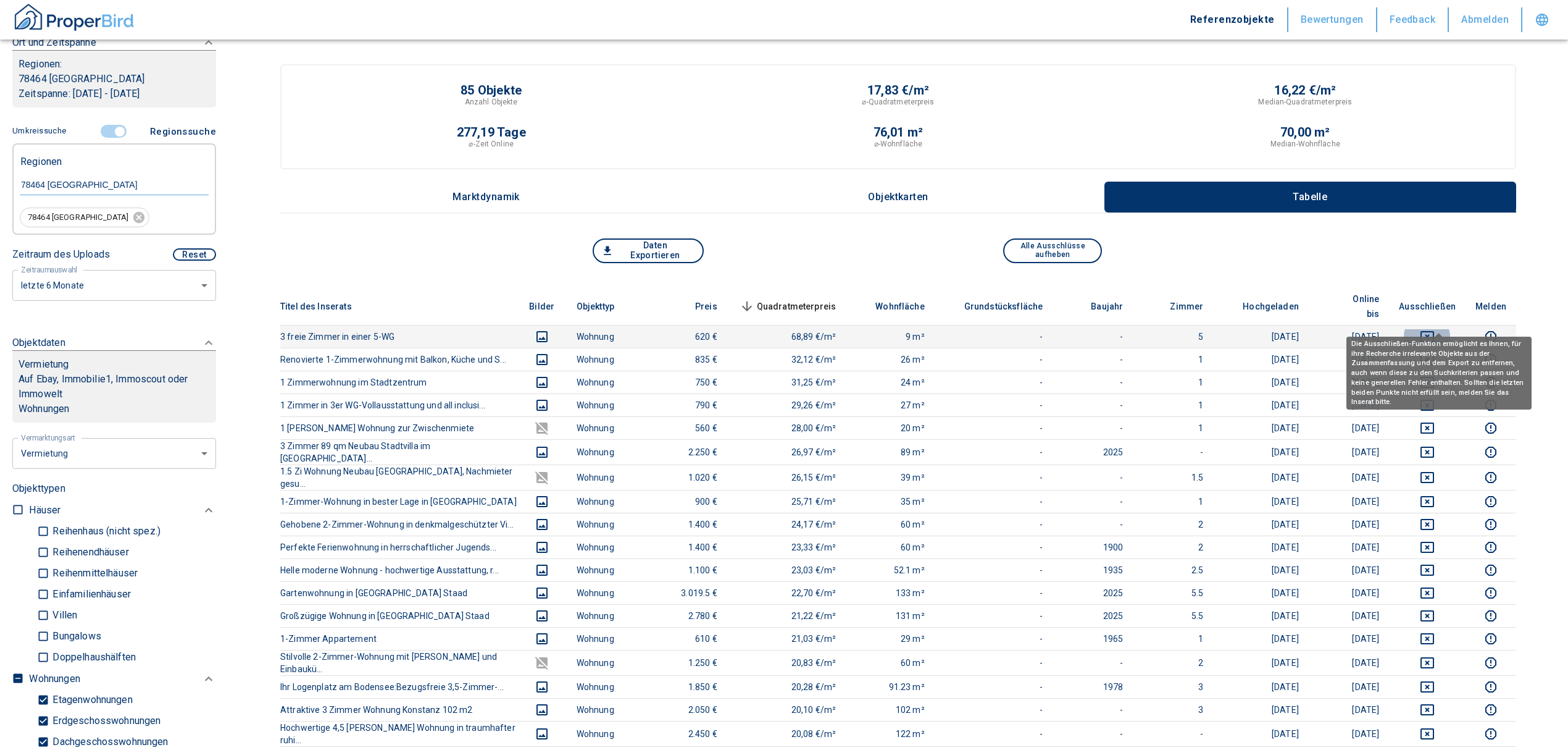
click at [1434, 331] on icon "deselect this listing" at bounding box center [1427, 336] width 14 height 11
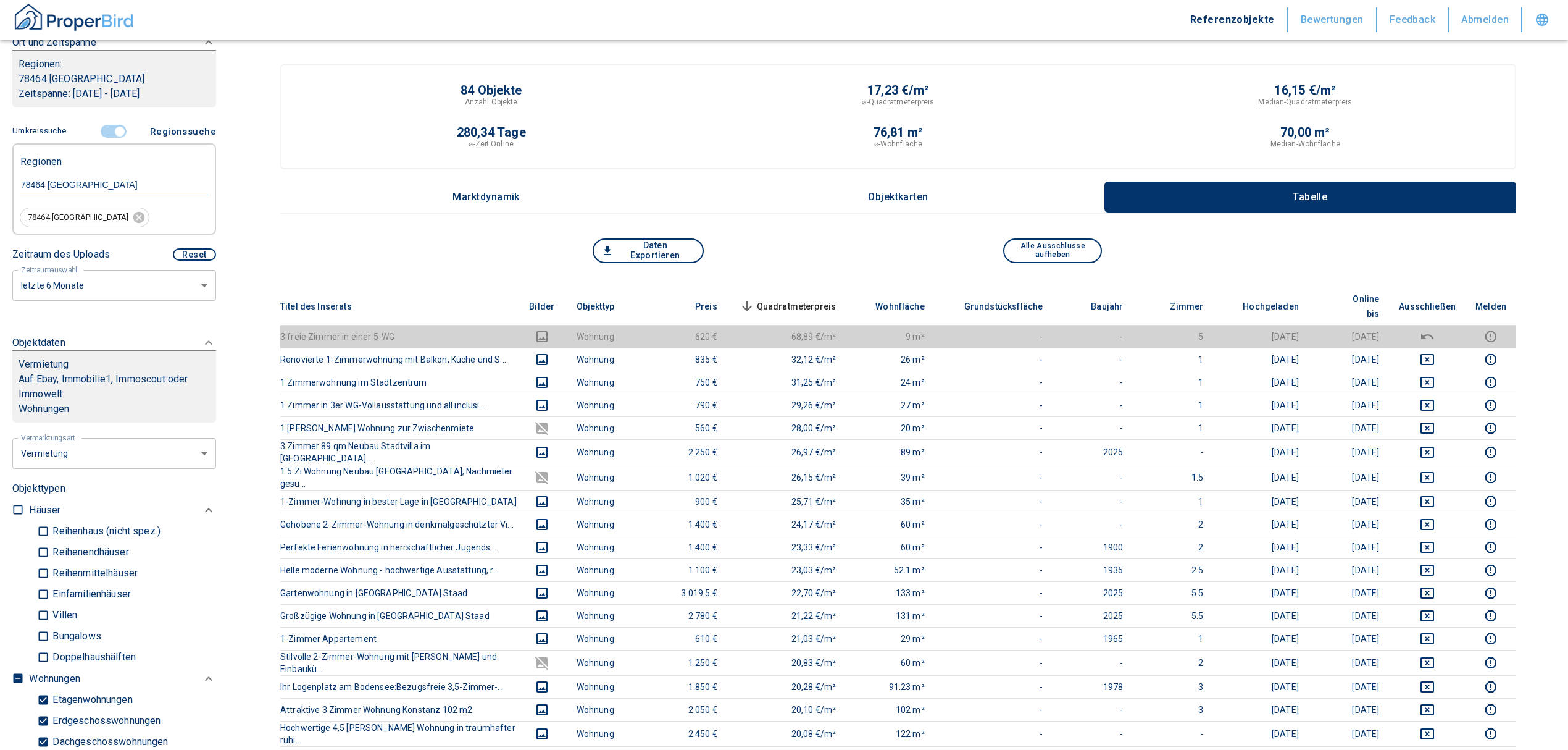
click at [784, 299] on span "Quadratmeterpreis sorted descending" at bounding box center [787, 306] width 100 height 15
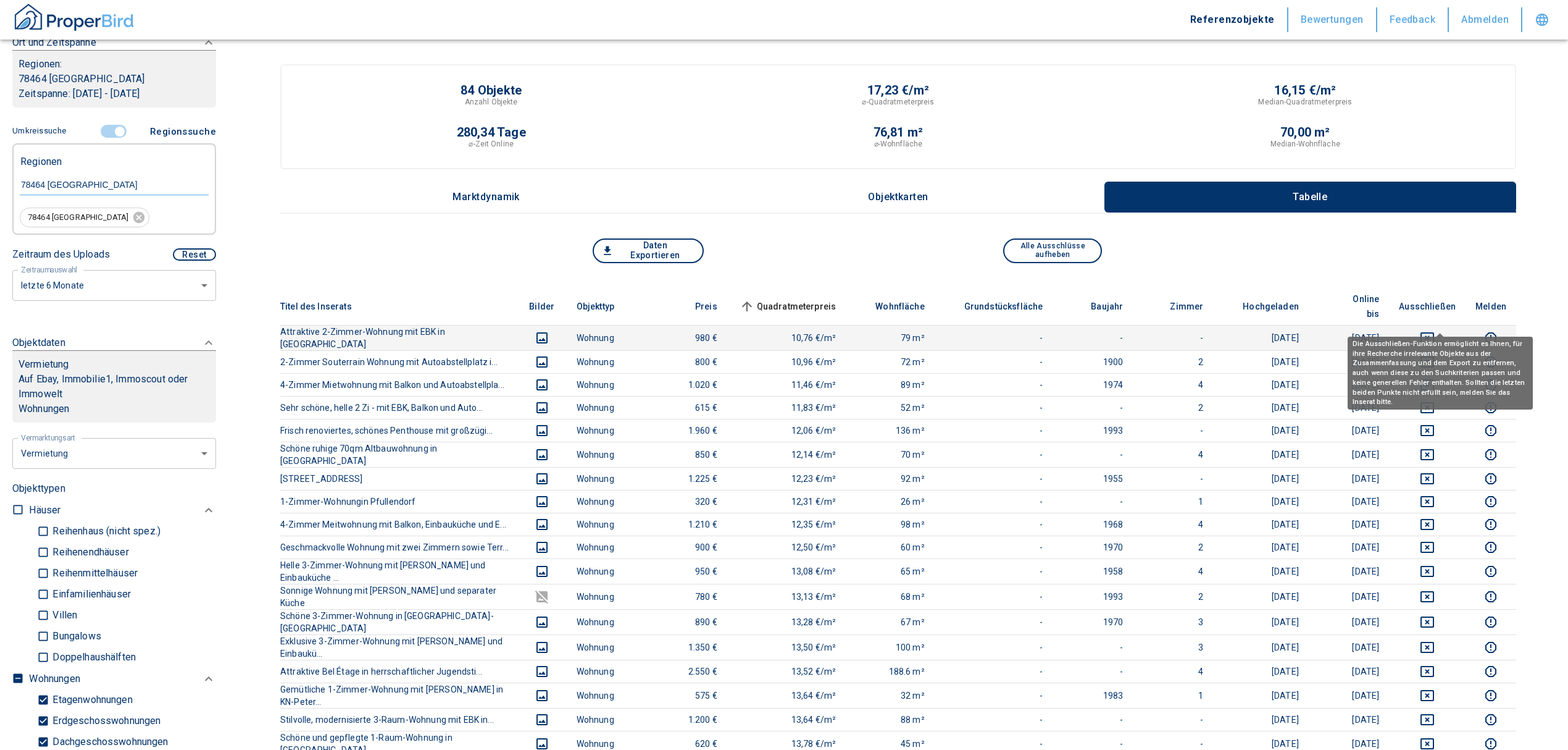
click at [1435, 330] on icon "deselect this listing" at bounding box center [1427, 338] width 15 height 15
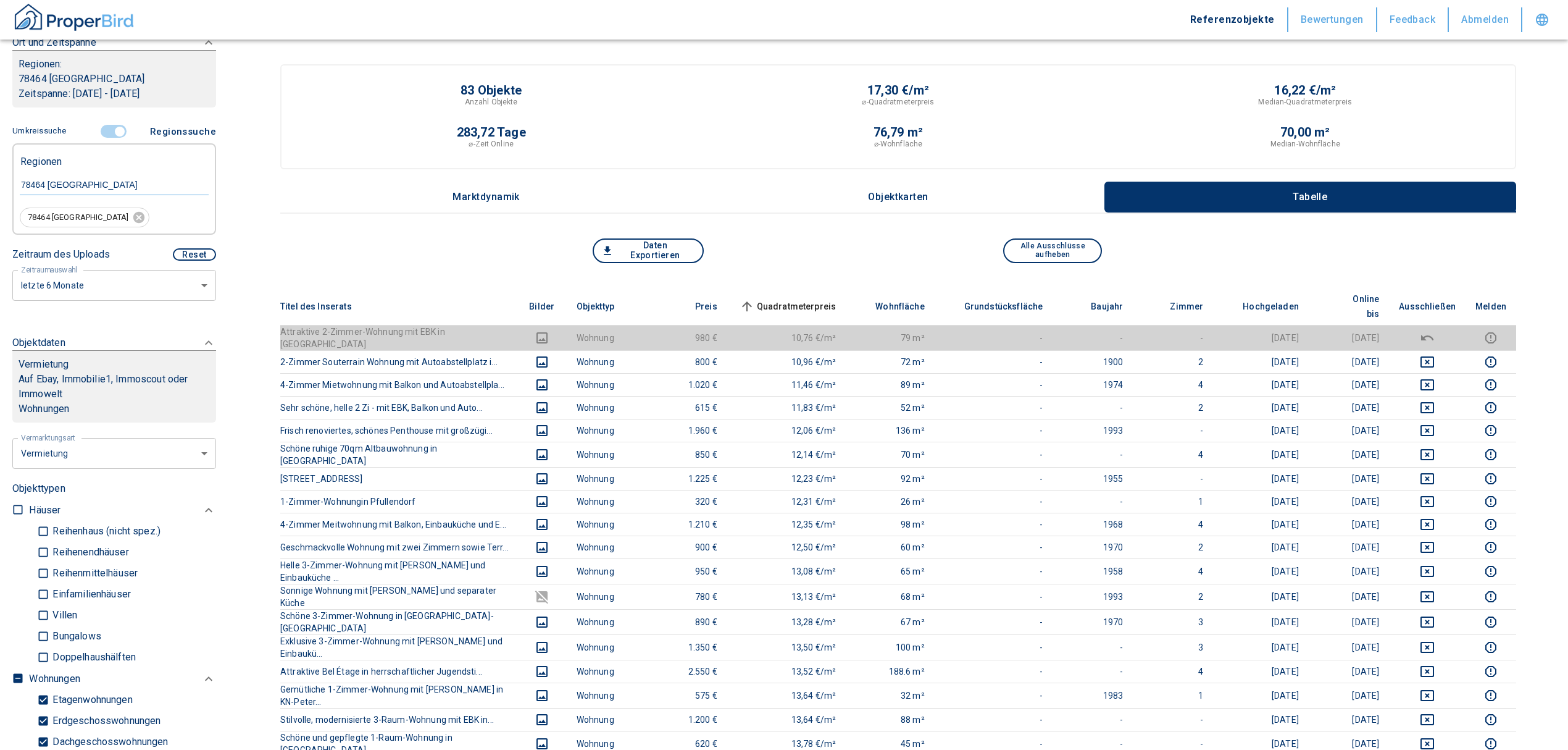
click at [805, 299] on span "Quadratmeterpreis sorted ascending" at bounding box center [787, 306] width 100 height 15
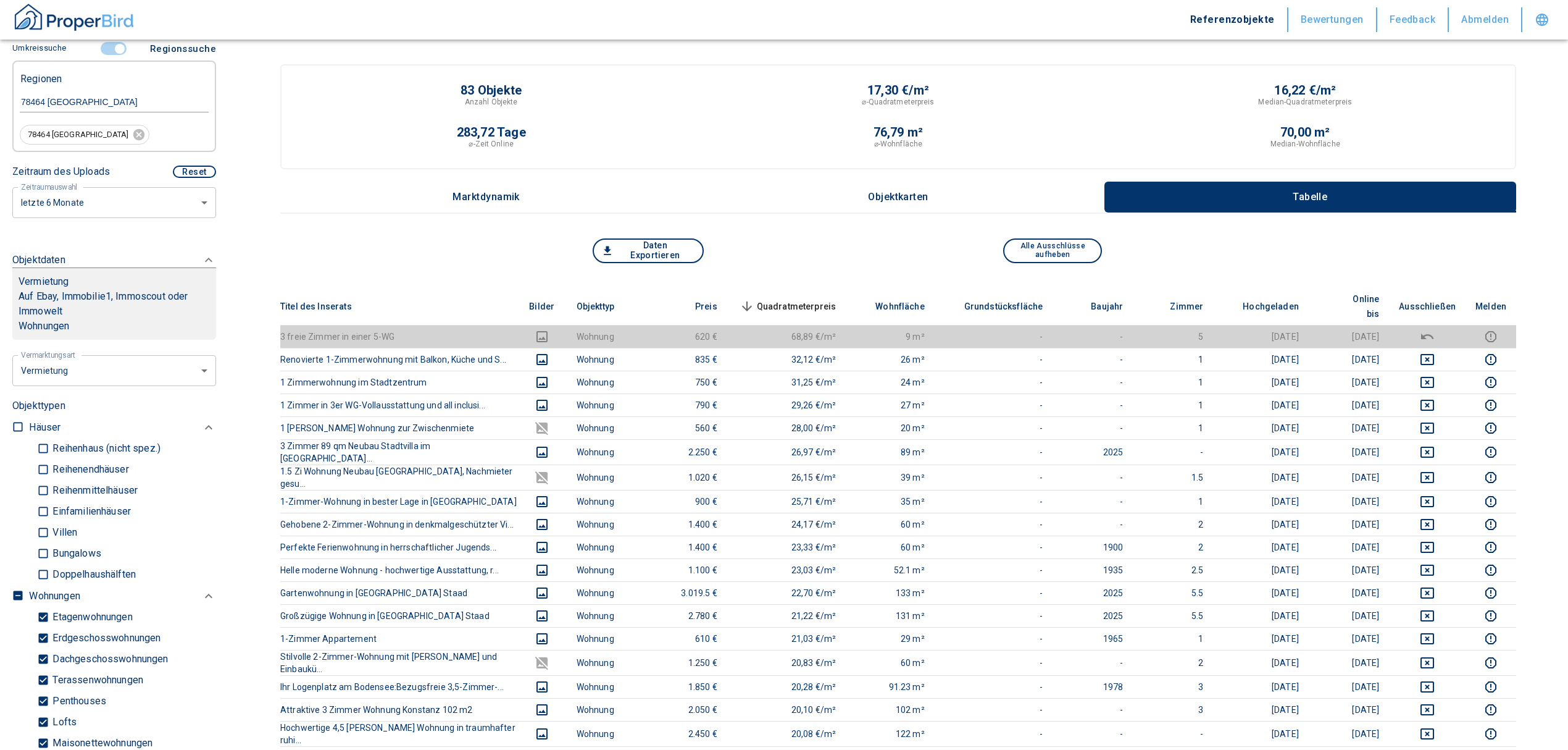
scroll to position [50, 0]
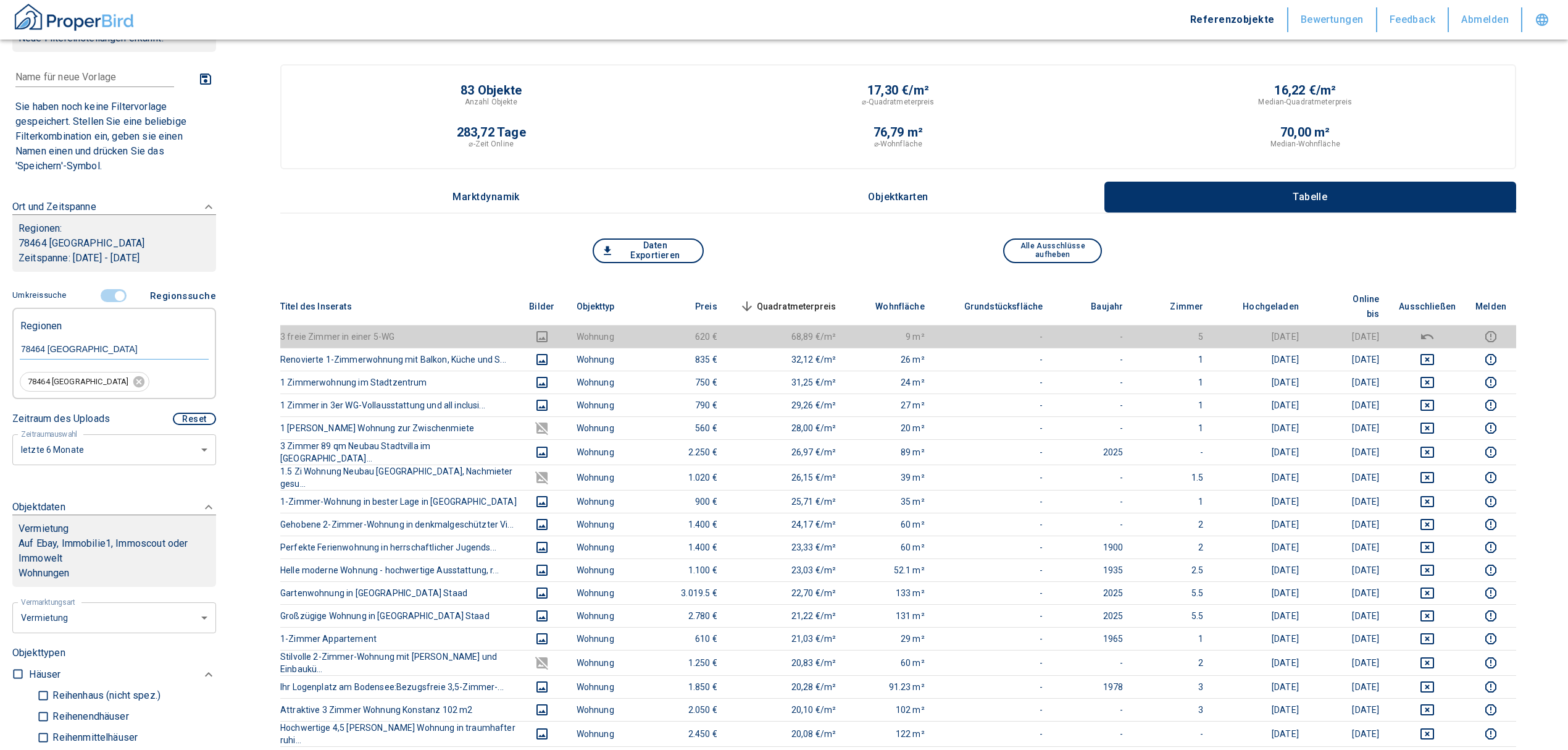
click at [825, 299] on span "Quadratmeterpreis sorted descending" at bounding box center [787, 306] width 100 height 15
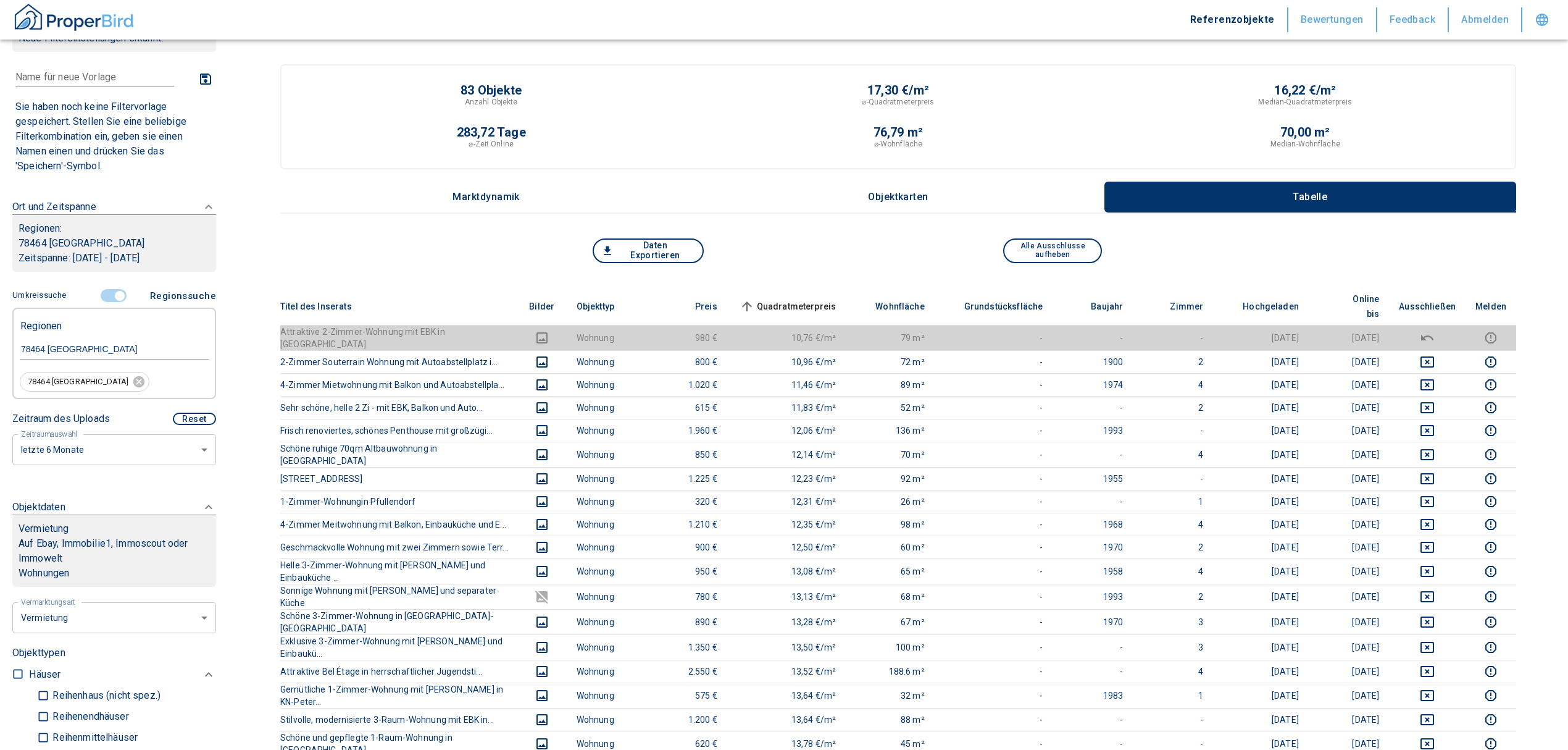
click at [812, 299] on span "Quadratmeterpreis sorted ascending" at bounding box center [787, 306] width 100 height 15
